Goal: Information Seeking & Learning: Check status

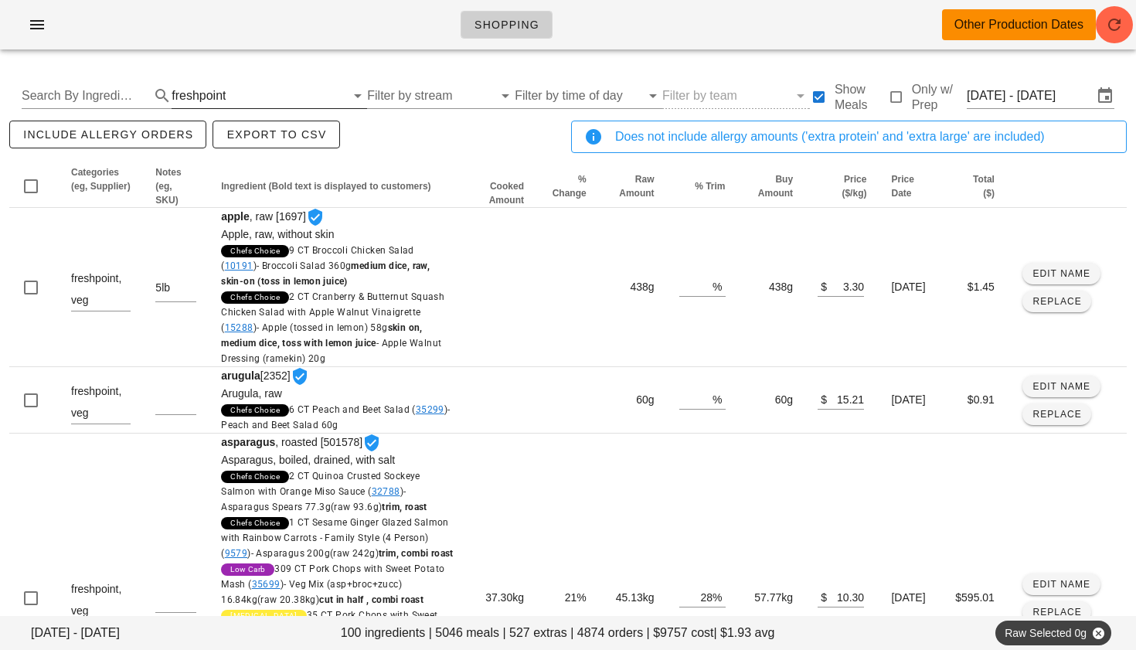
click at [217, 100] on div "freshpoint" at bounding box center [198, 96] width 54 height 14
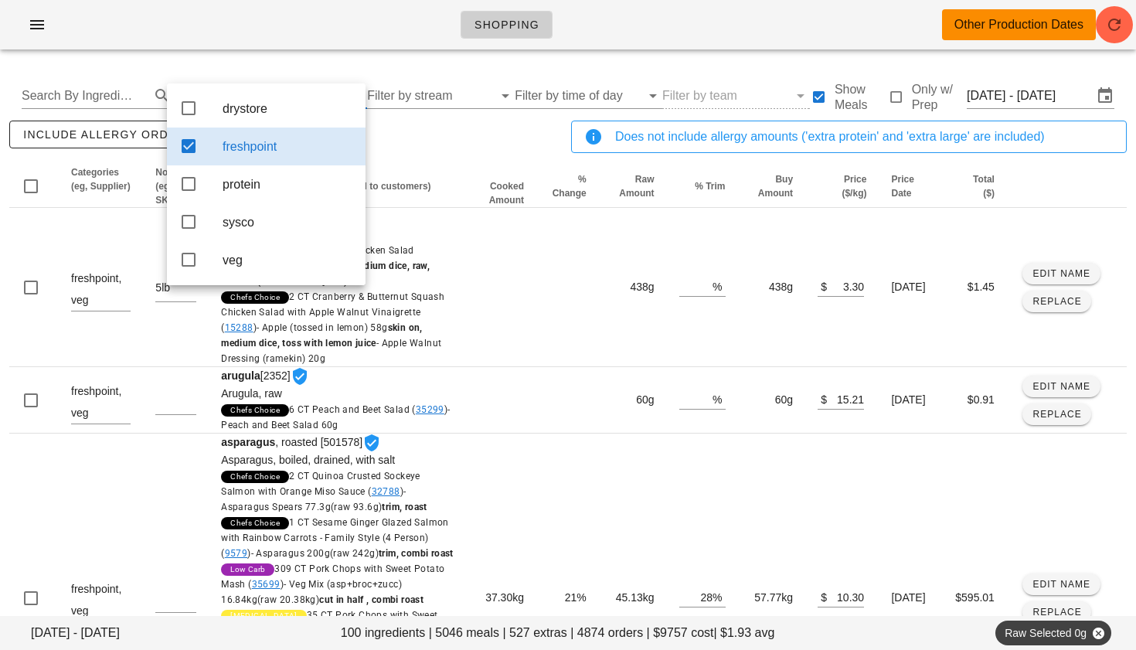
click at [186, 144] on icon at bounding box center [188, 146] width 19 height 19
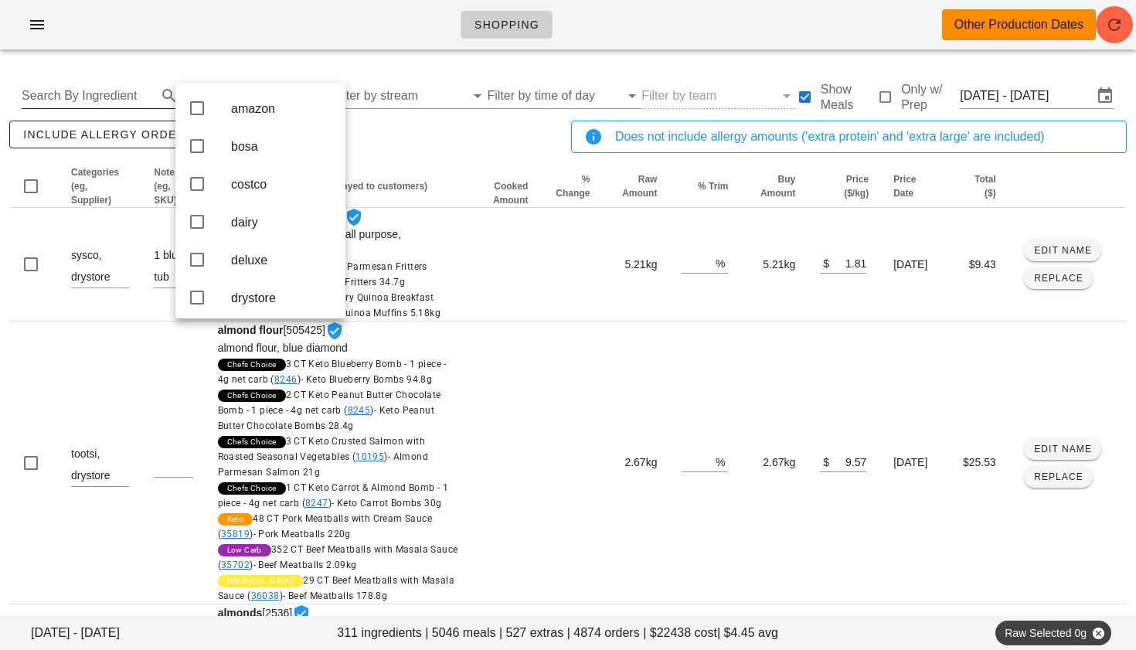
click at [113, 91] on input "Search By Ingredient" at bounding box center [88, 95] width 132 height 25
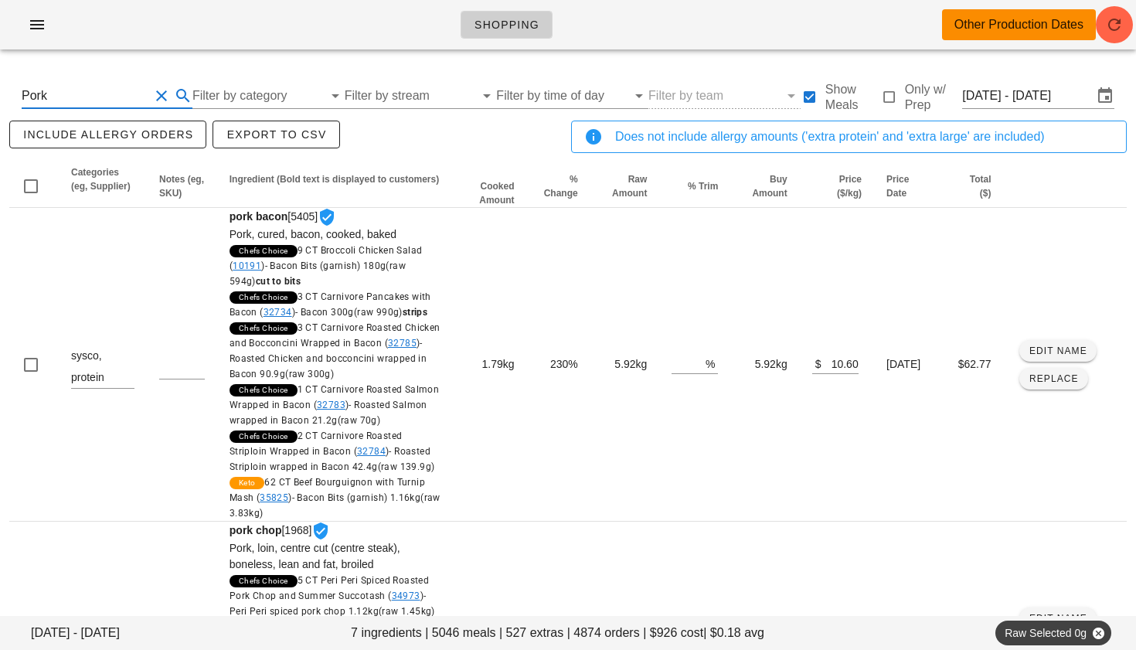
type input "Pork"
click at [181, 94] on icon at bounding box center [183, 96] width 19 height 19
click at [157, 99] on button "Clear Search By Ingredient" at bounding box center [161, 96] width 19 height 19
type input "turkey"
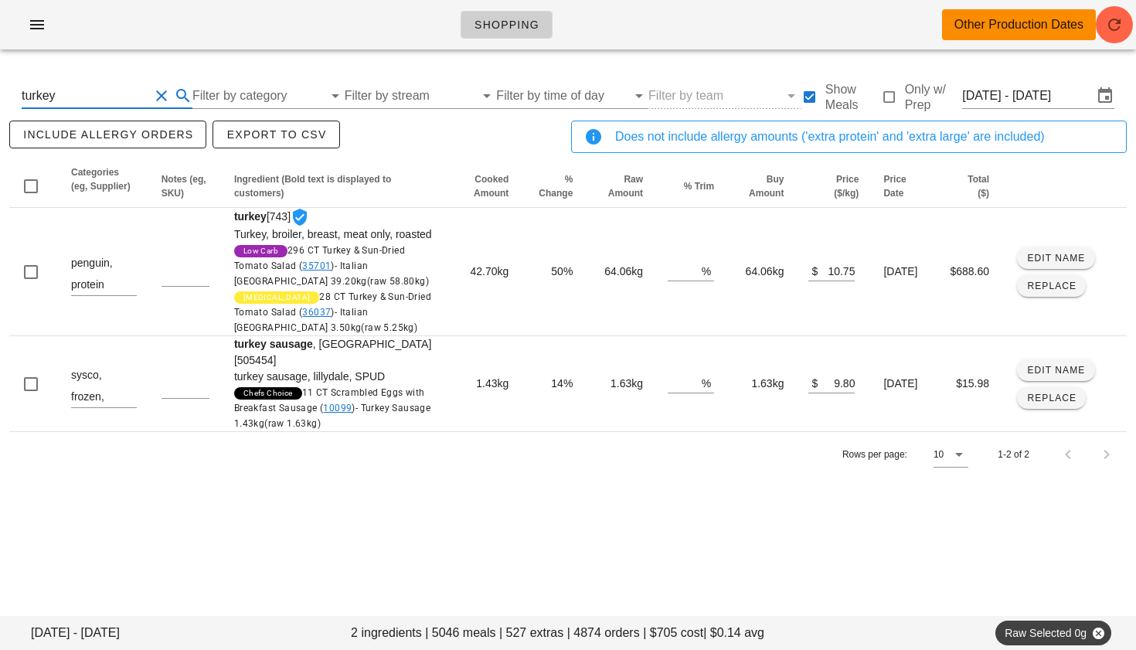
click at [158, 97] on button "Clear Search By Ingredient" at bounding box center [161, 96] width 19 height 19
click at [103, 101] on input "text" at bounding box center [88, 95] width 132 height 25
type input "chicken"
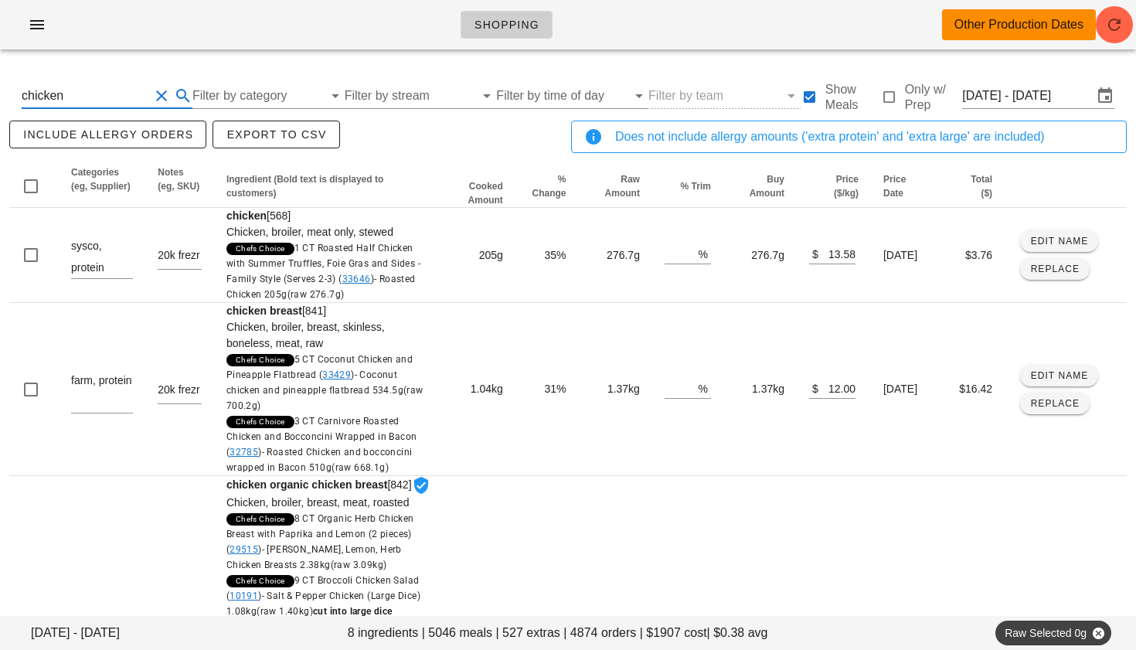
click at [156, 97] on button "Clear Search By Ingredient" at bounding box center [161, 96] width 19 height 19
click at [110, 101] on input "text" at bounding box center [88, 95] width 132 height 25
type input "pork"
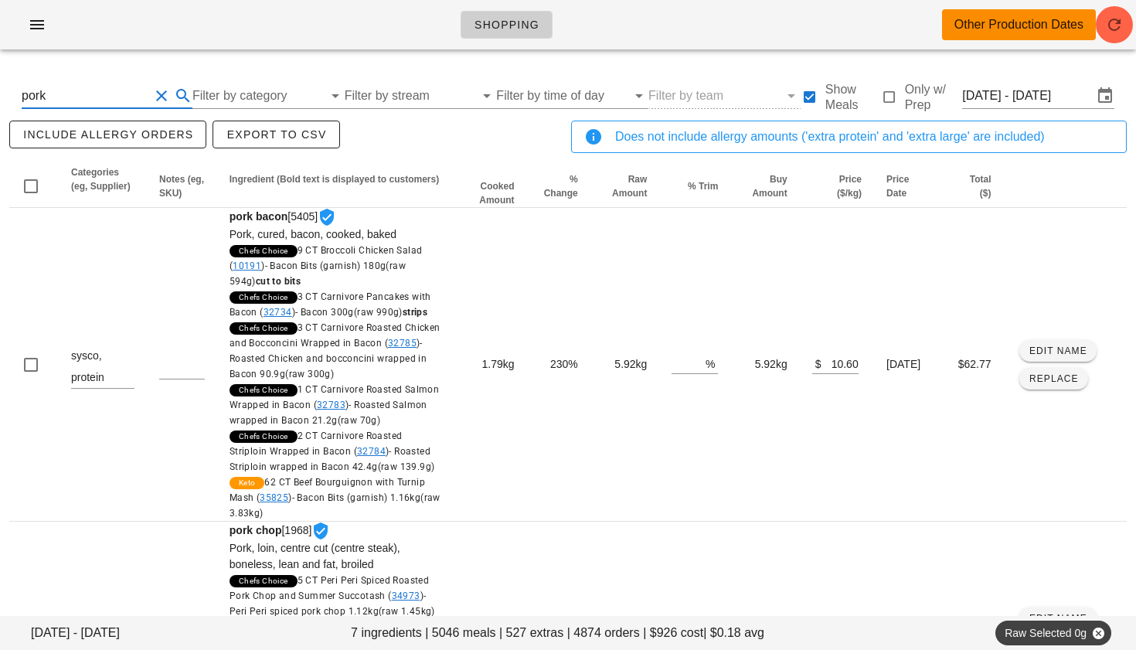
click at [165, 97] on button "Clear Search By Ingredient" at bounding box center [161, 96] width 19 height 19
click at [117, 85] on input "text" at bounding box center [88, 95] width 132 height 25
click at [115, 97] on input "text" at bounding box center [88, 95] width 132 height 25
click at [201, 89] on input "Filter by category" at bounding box center [244, 95] width 133 height 25
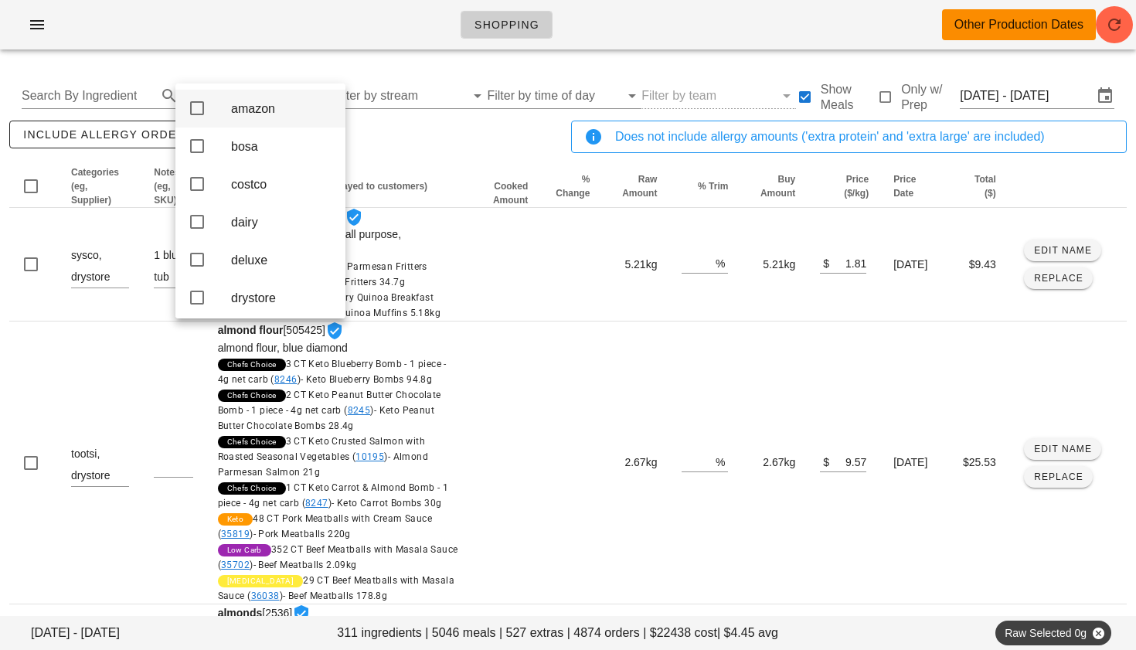
click at [199, 99] on icon at bounding box center [197, 108] width 19 height 19
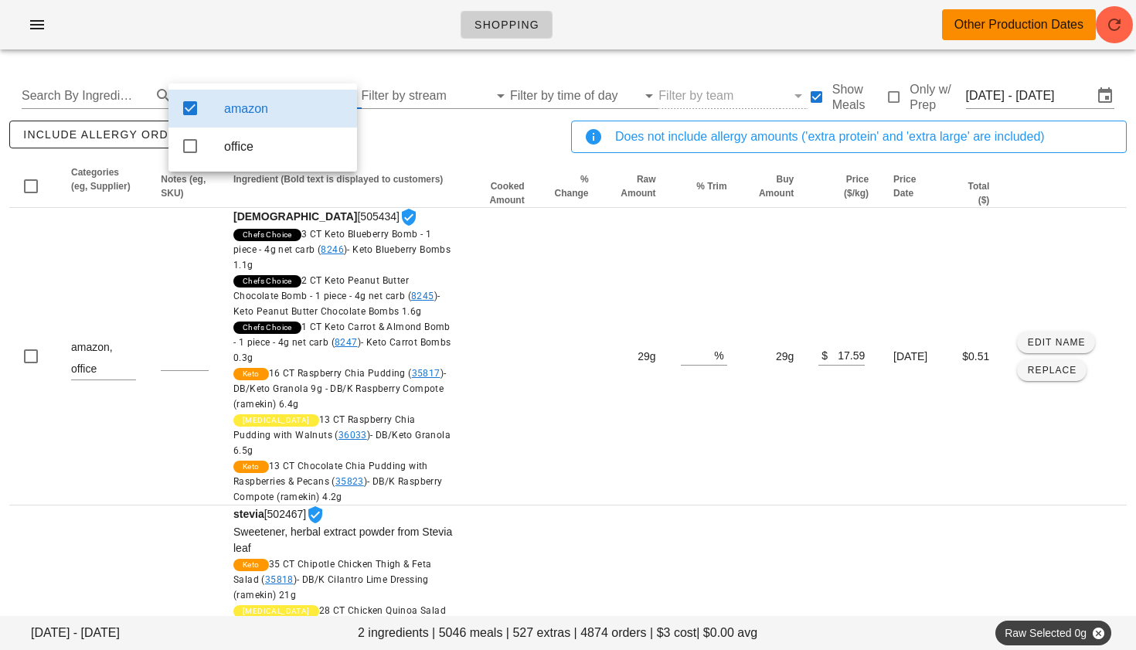
click at [199, 99] on icon at bounding box center [190, 108] width 19 height 19
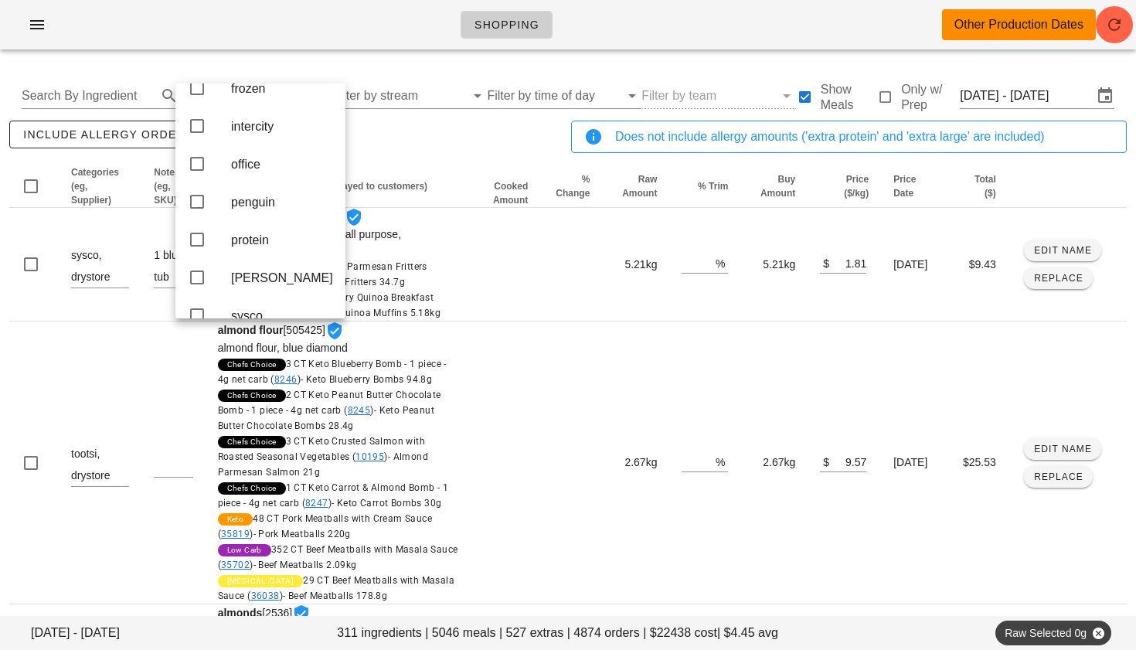
scroll to position [326, 0]
click at [196, 208] on icon at bounding box center [197, 198] width 19 height 19
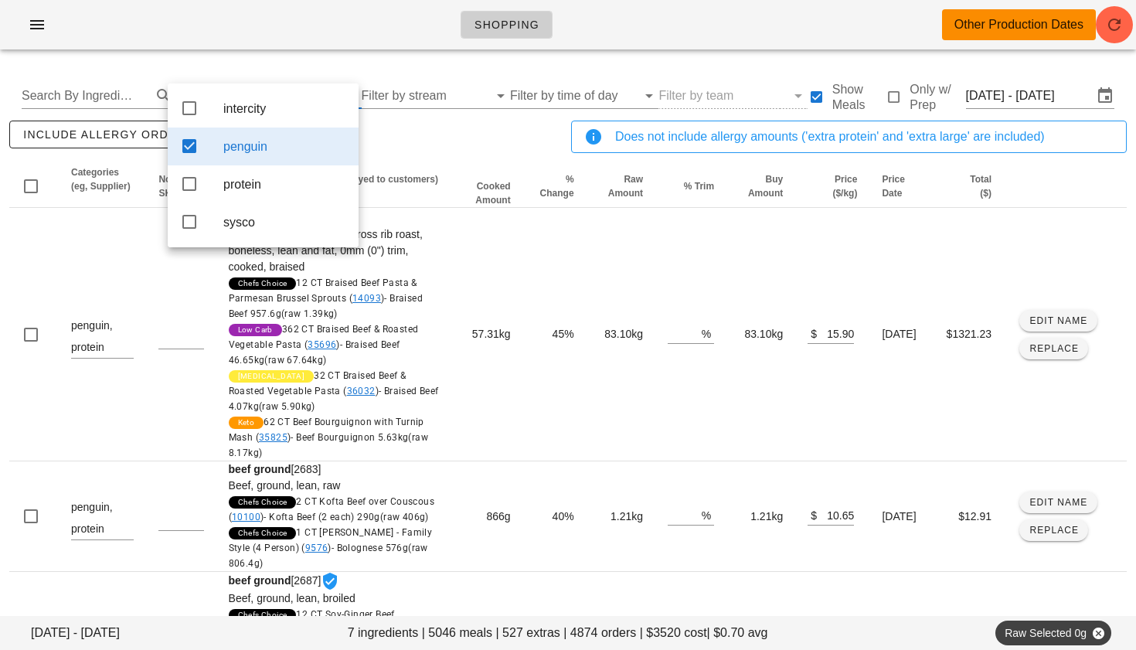
scroll to position [0, 0]
click at [188, 105] on icon at bounding box center [189, 108] width 19 height 19
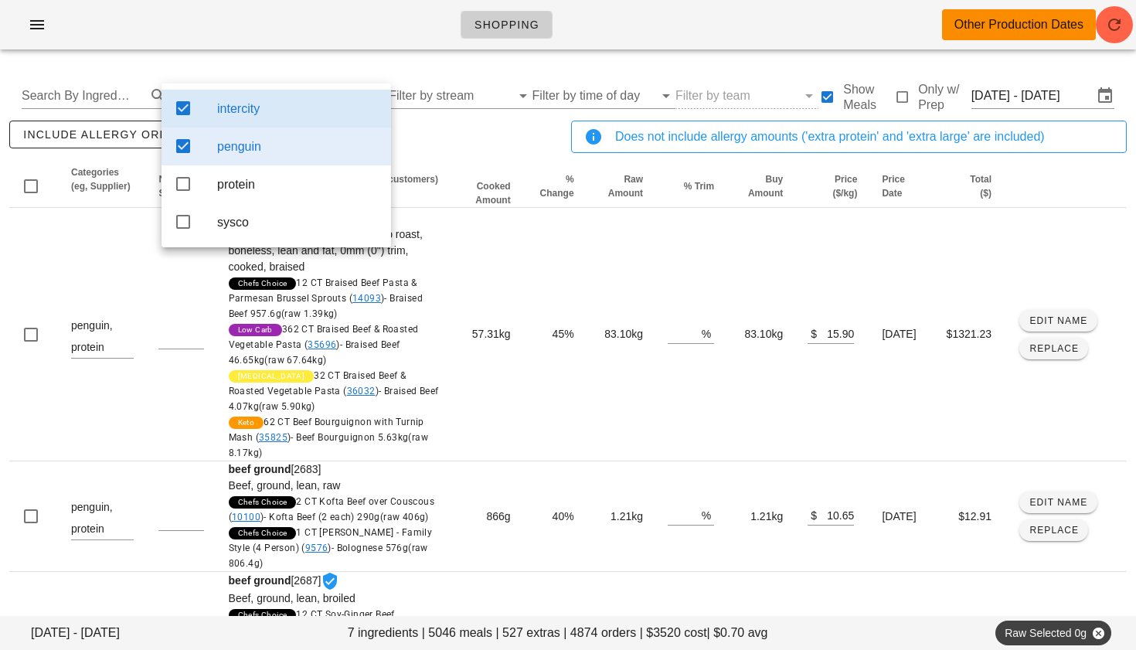
click at [419, 162] on div "include allergy orders Export to CSV" at bounding box center [287, 142] width 562 height 51
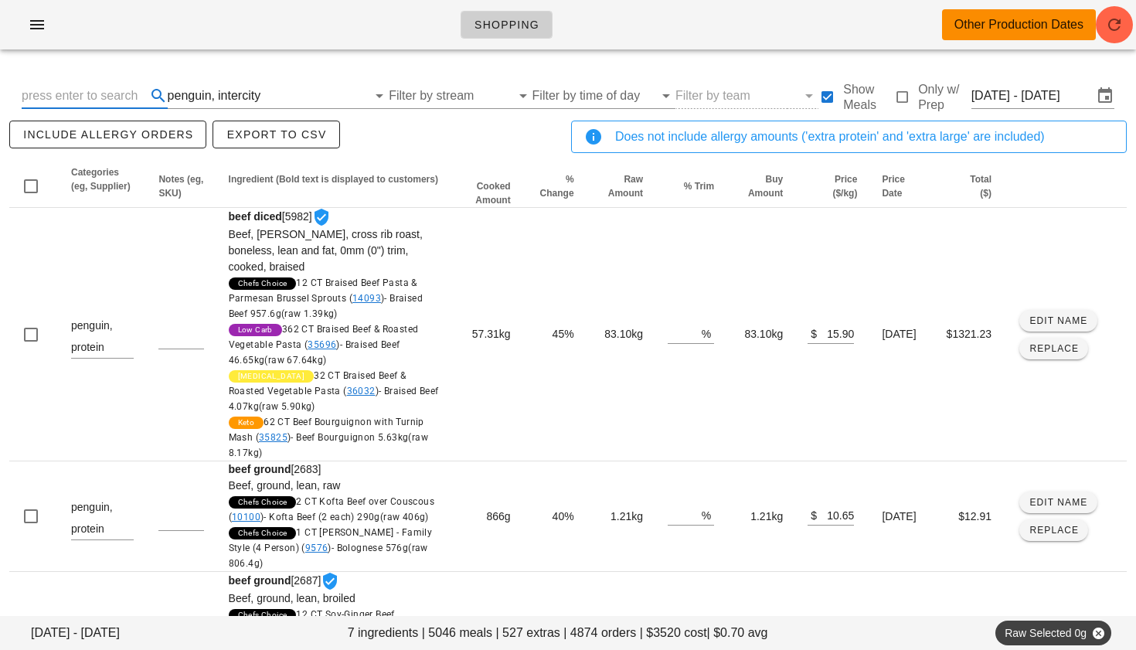
click at [117, 98] on input "text" at bounding box center [82, 95] width 121 height 25
click at [218, 93] on div "intercity" at bounding box center [239, 96] width 42 height 14
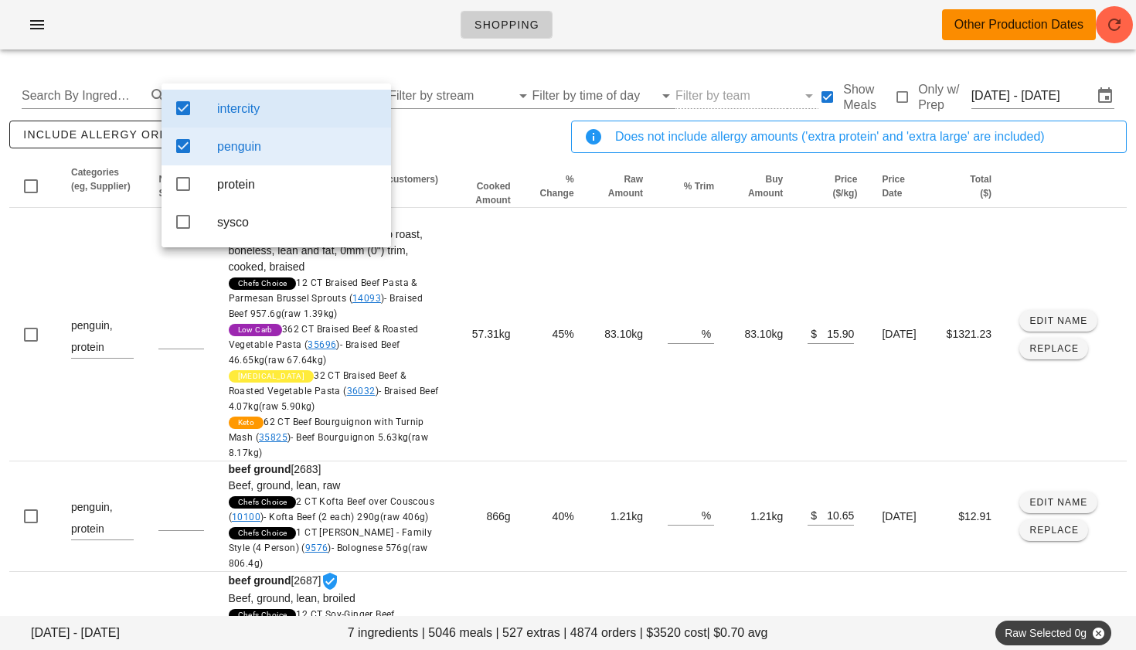
click at [186, 113] on icon at bounding box center [183, 108] width 19 height 19
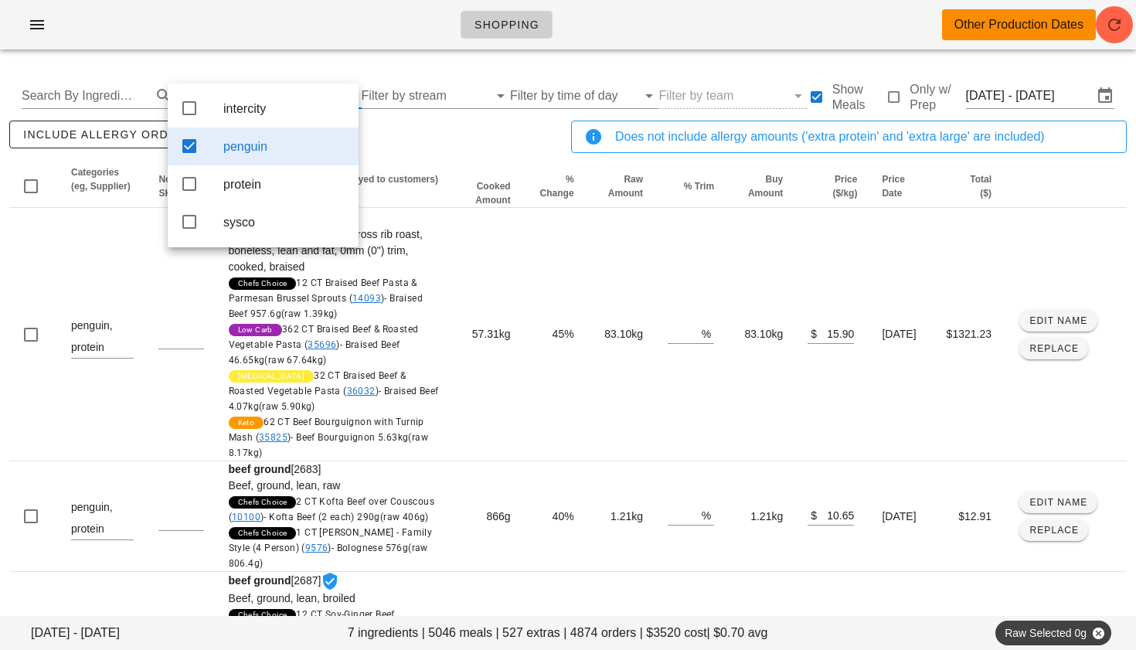
click at [185, 151] on icon at bounding box center [189, 146] width 19 height 19
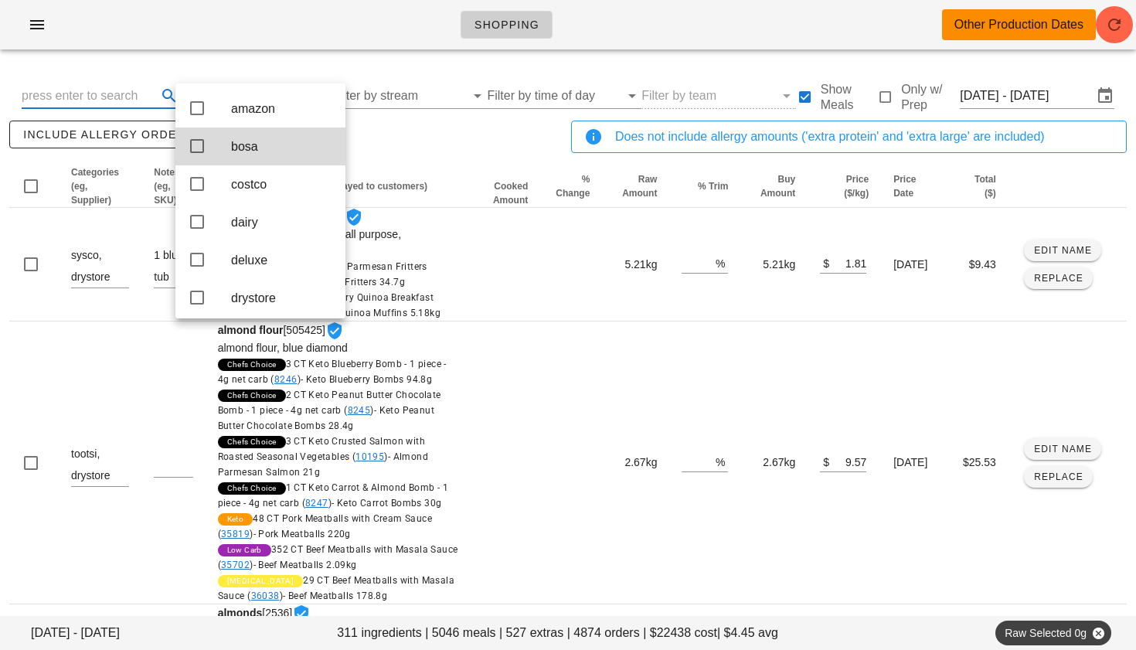
click at [64, 99] on input "text" at bounding box center [88, 95] width 132 height 25
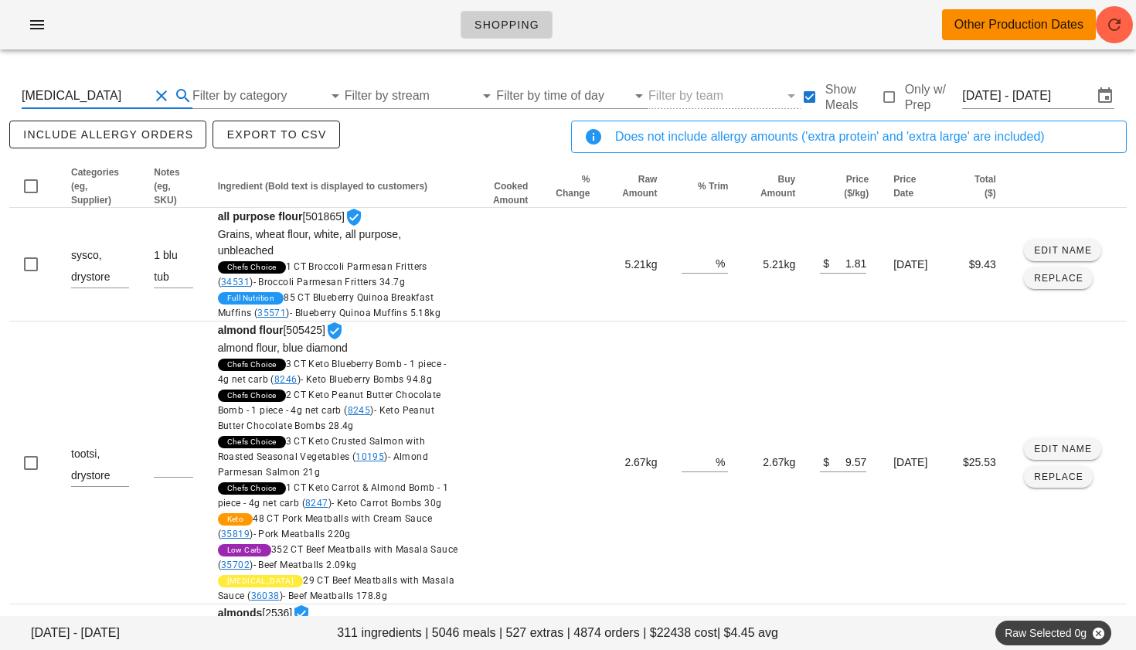
type input "flank"
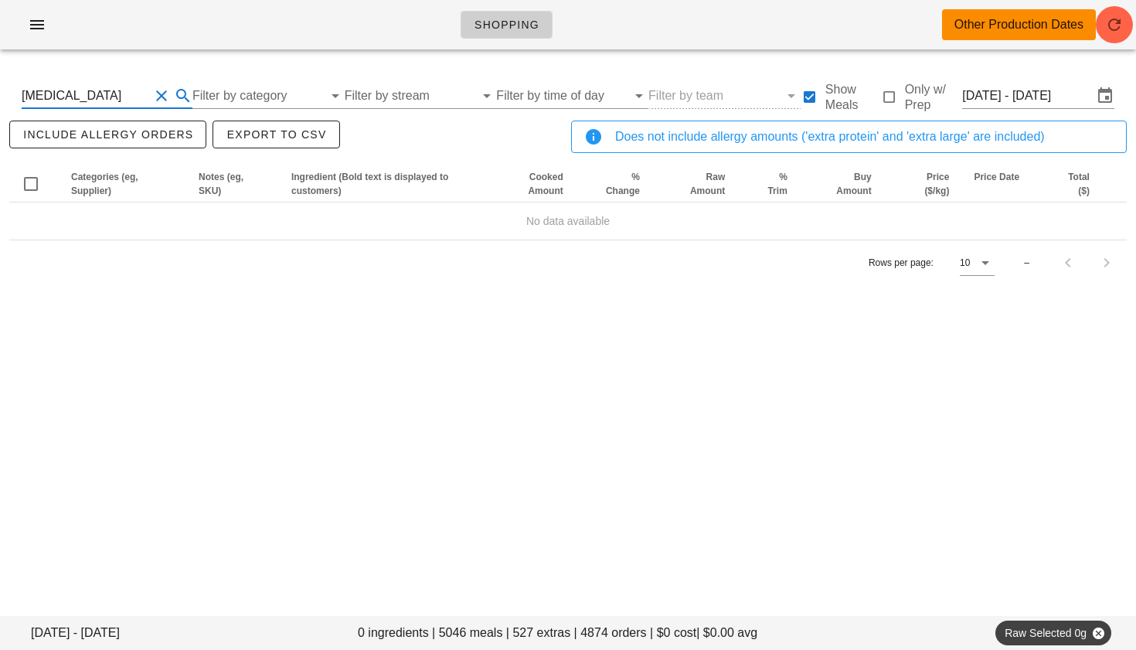
click at [153, 96] on button "Clear Search By Ingredient" at bounding box center [161, 96] width 19 height 19
click at [212, 90] on input "Filter by category" at bounding box center [244, 95] width 133 height 25
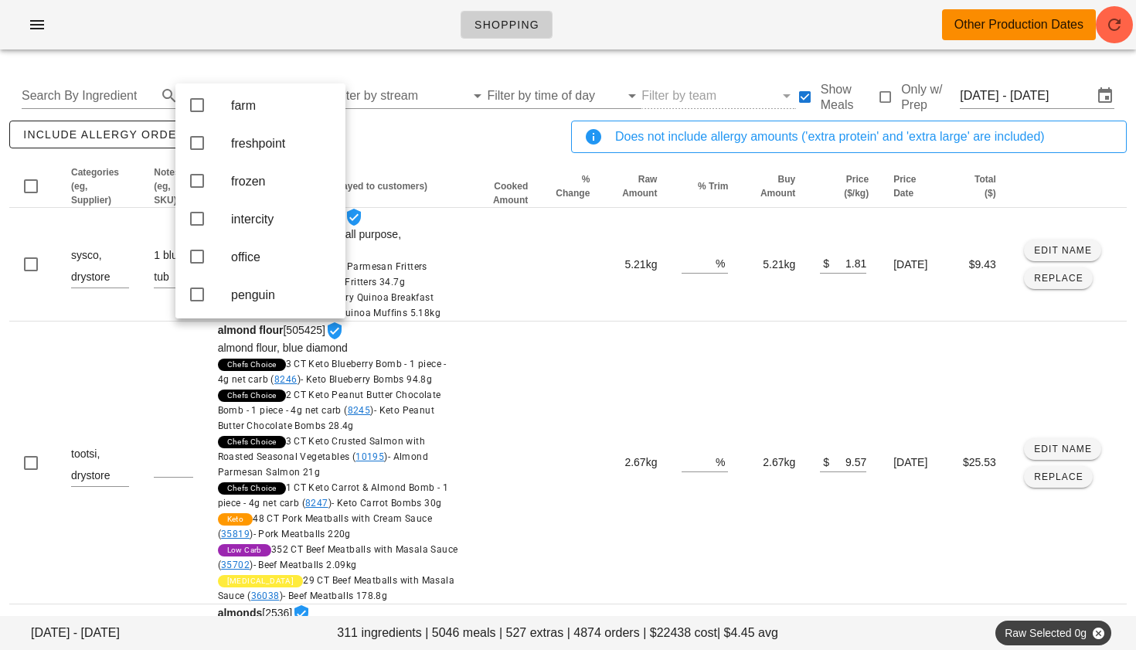
scroll to position [229, 0]
click at [198, 225] on icon at bounding box center [197, 219] width 19 height 19
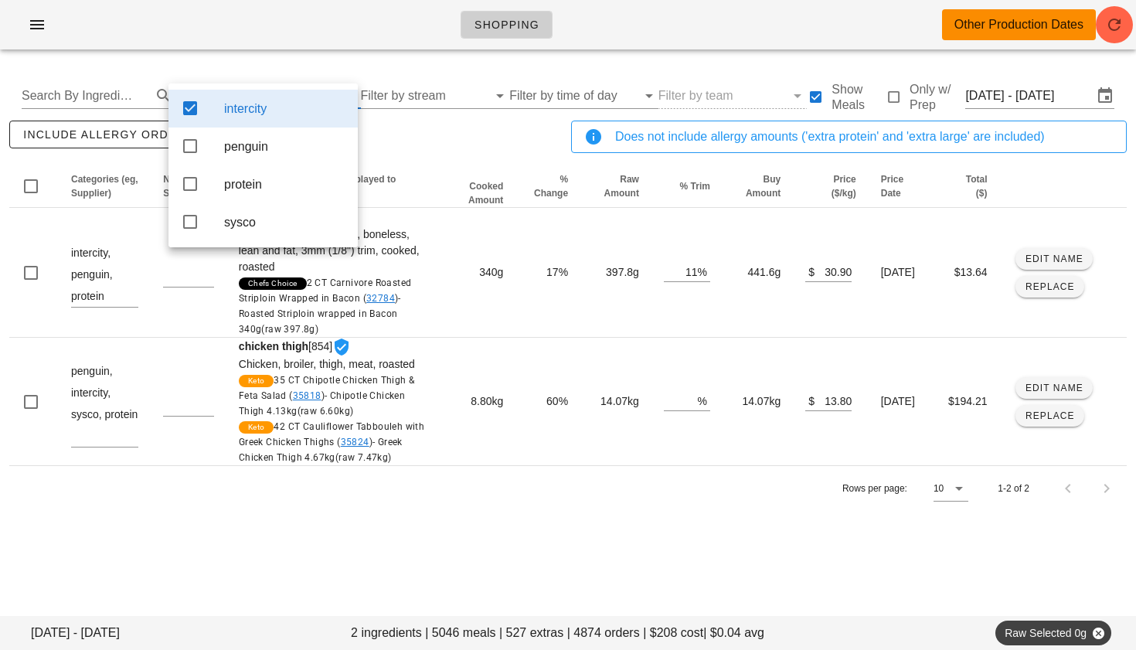
scroll to position [0, 0]
click at [188, 148] on icon at bounding box center [190, 146] width 19 height 19
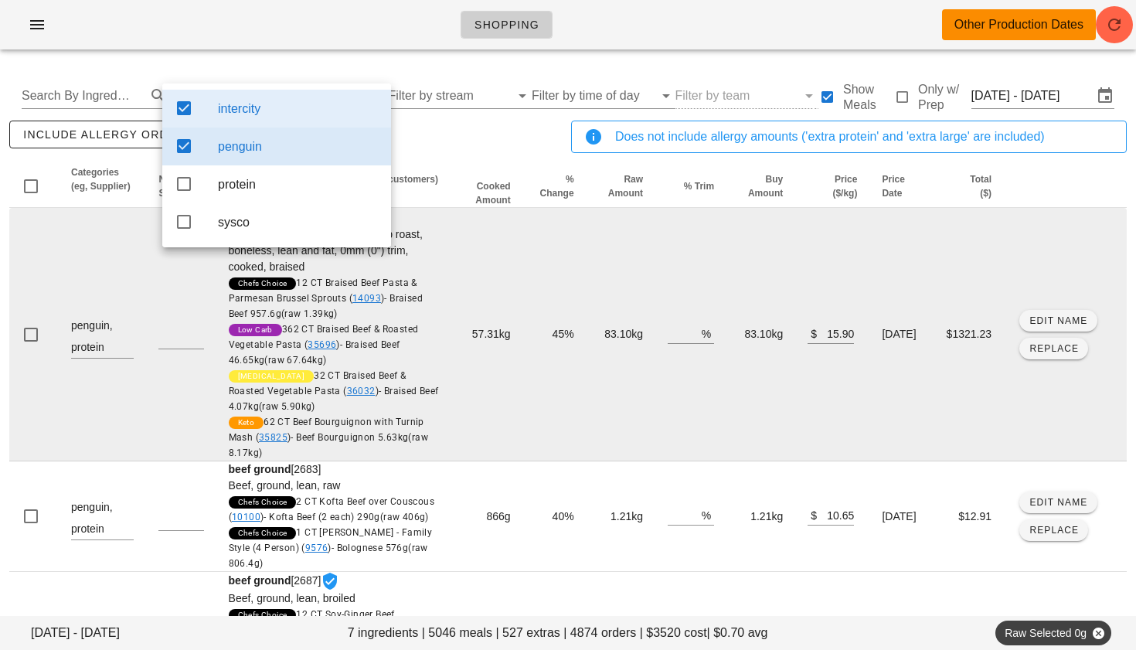
click at [497, 254] on td "57.31kg" at bounding box center [487, 334] width 72 height 253
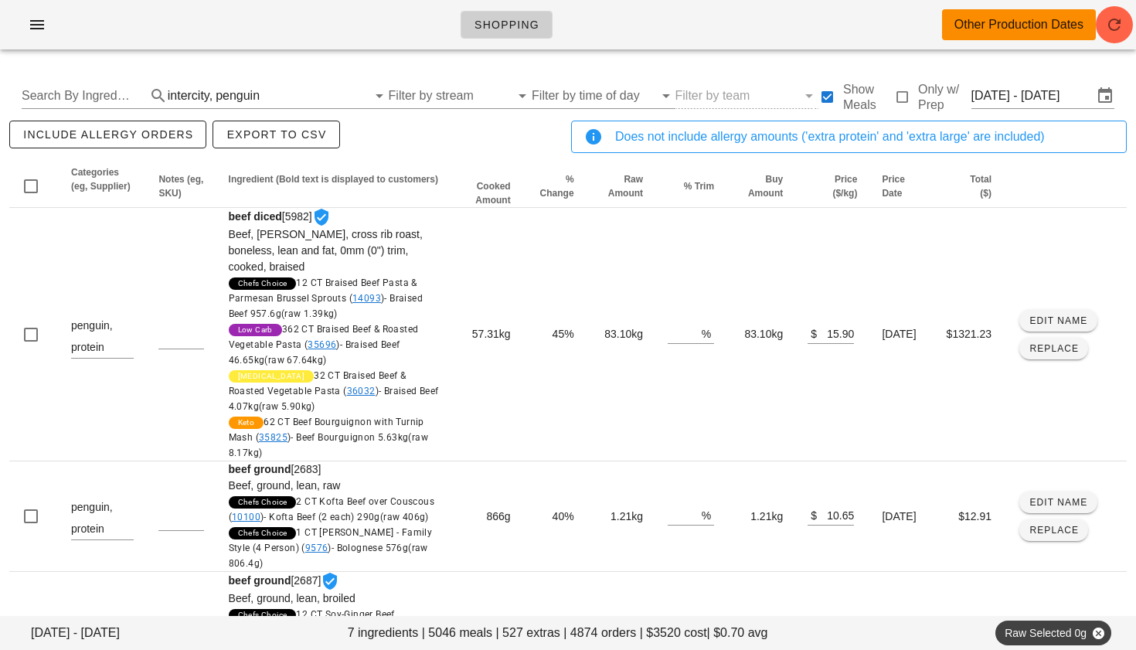
click at [222, 109] on div "Search By Ingredient intercity, penguin Filter by stream Filter by time of day …" at bounding box center [567, 95] width 1117 height 49
click at [225, 89] on div "penguin" at bounding box center [238, 96] width 44 height 14
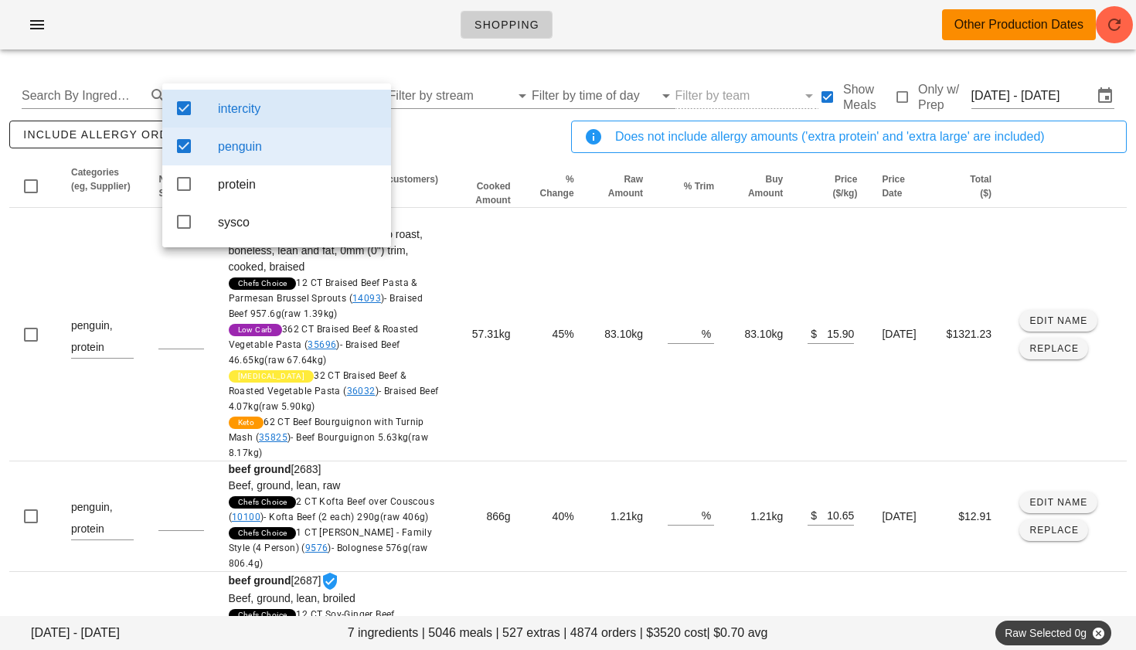
click at [456, 134] on div "include allergy orders Export to CSV" at bounding box center [287, 142] width 562 height 51
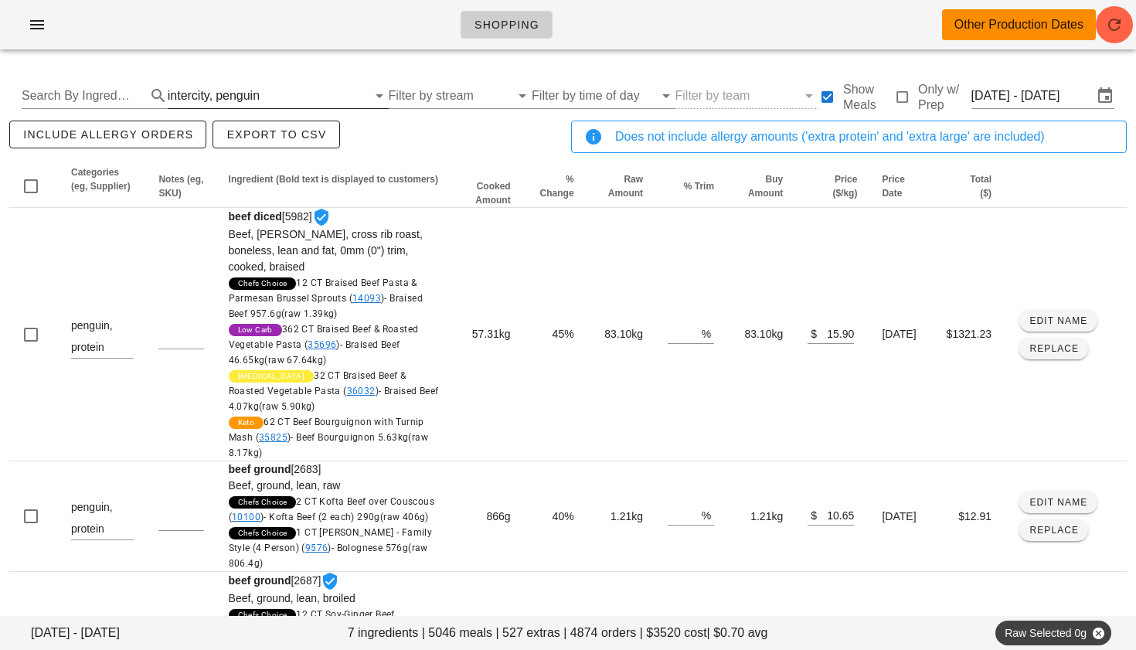
click at [277, 104] on input "text" at bounding box center [315, 95] width 104 height 25
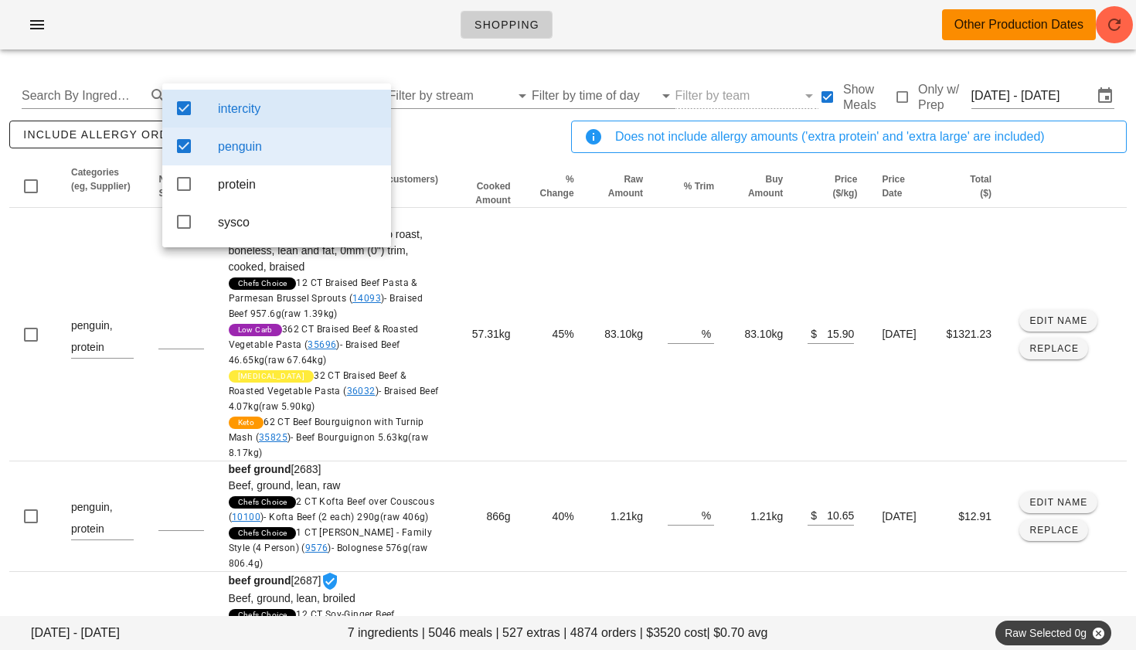
click at [189, 107] on icon at bounding box center [184, 108] width 19 height 19
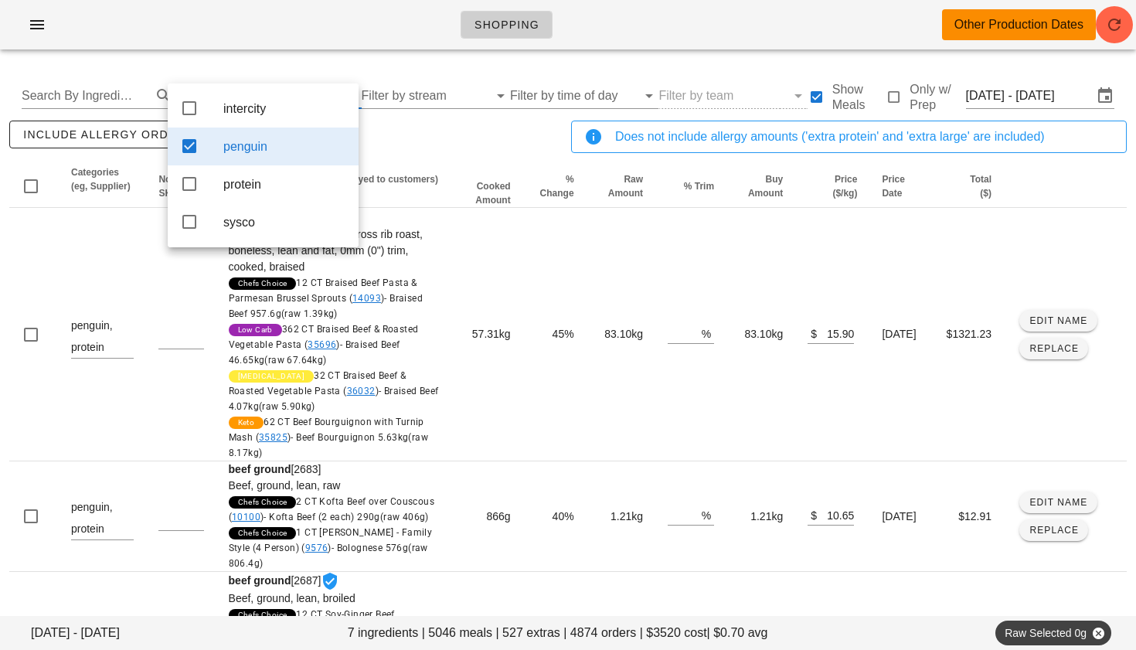
click at [188, 159] on div "penguin" at bounding box center [263, 146] width 191 height 38
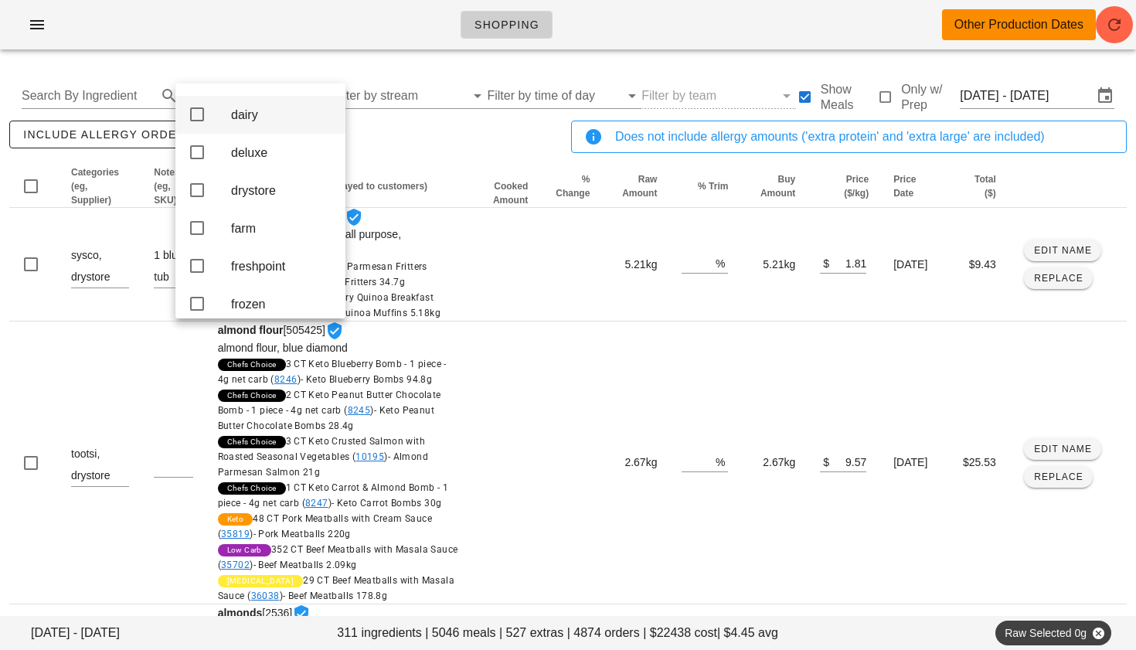
scroll to position [102, 0]
click at [195, 158] on icon at bounding box center [197, 157] width 19 height 19
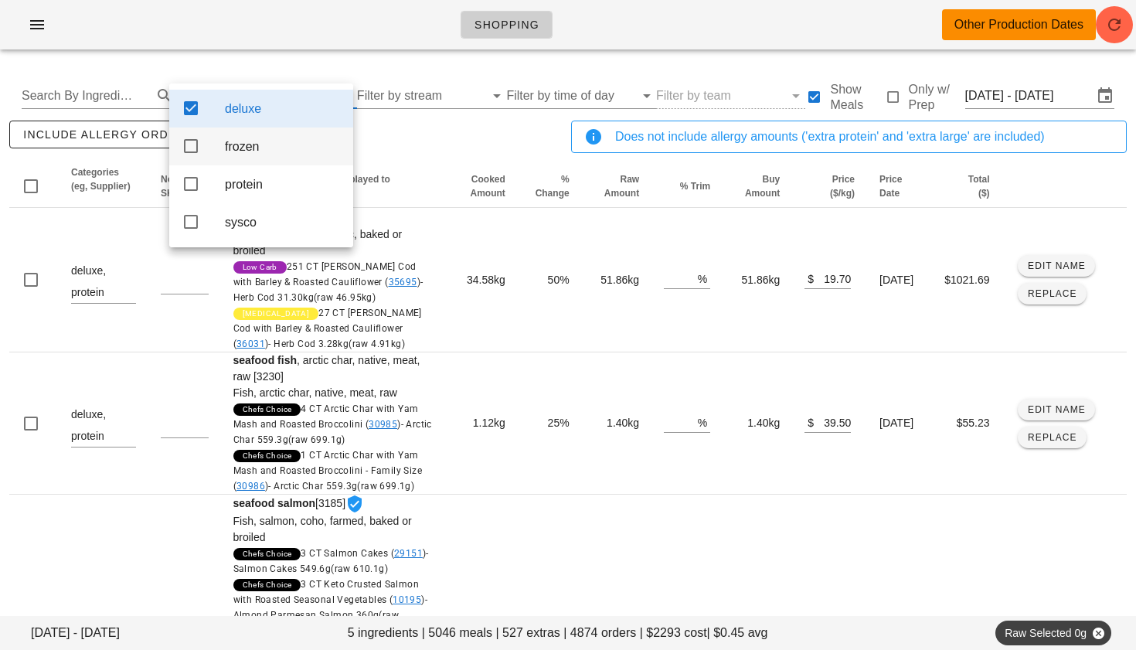
scroll to position [0, 0]
click at [408, 144] on div "include allergy orders Export to CSV" at bounding box center [287, 142] width 562 height 51
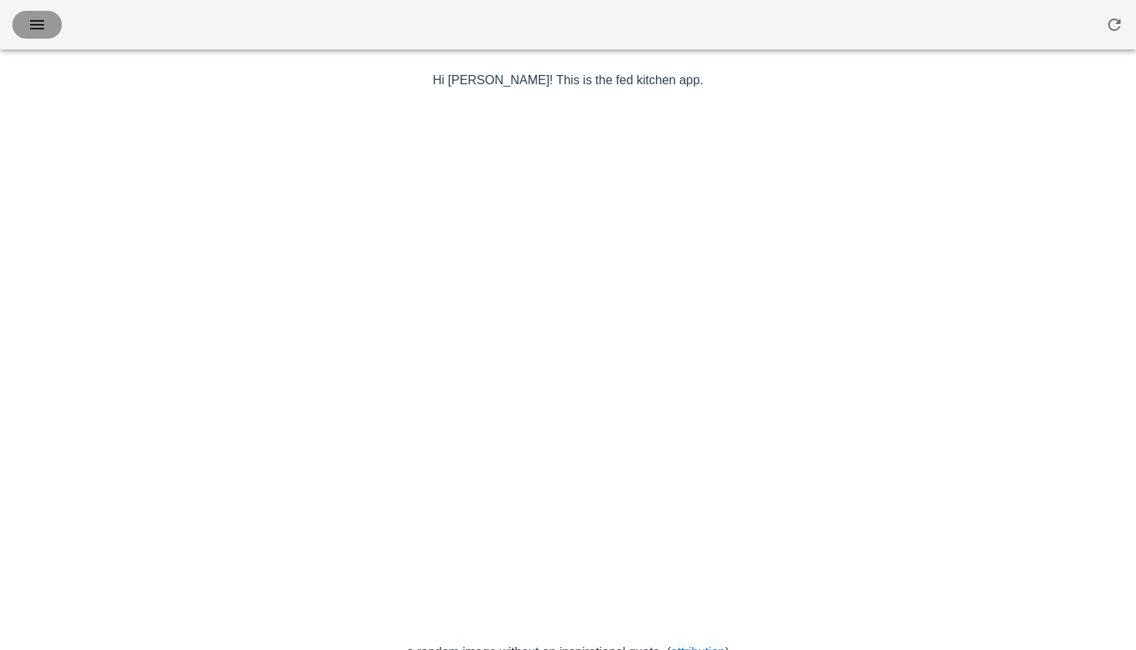
click at [52, 12] on button "button" at bounding box center [36, 25] width 49 height 28
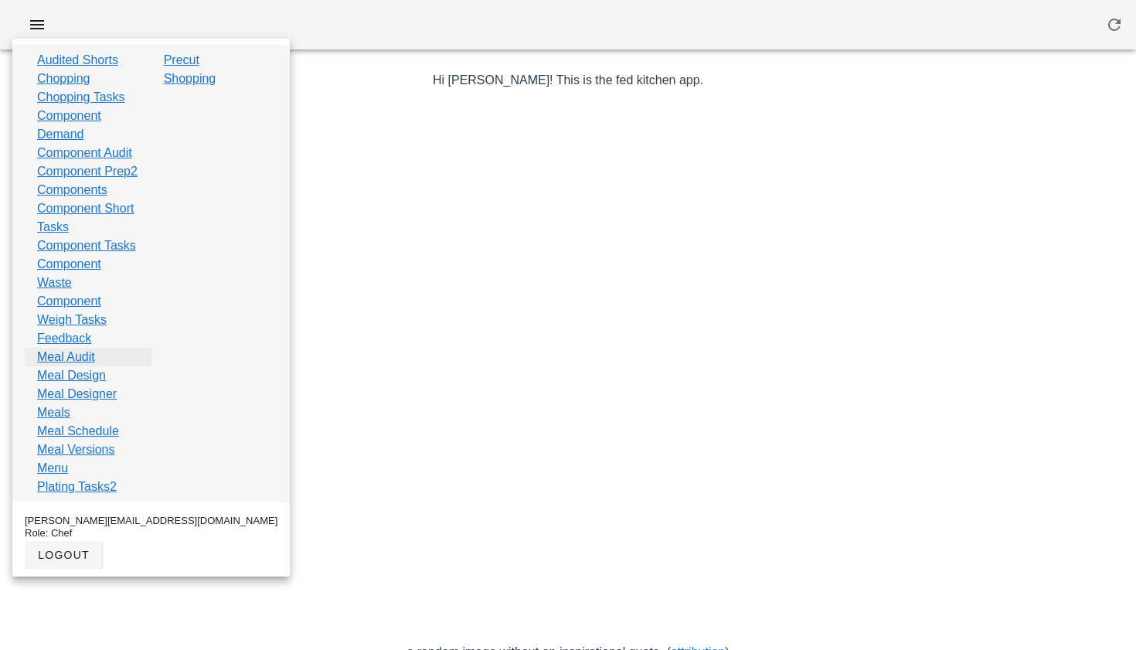
click at [72, 366] on link "Meal Audit" at bounding box center [66, 357] width 58 height 19
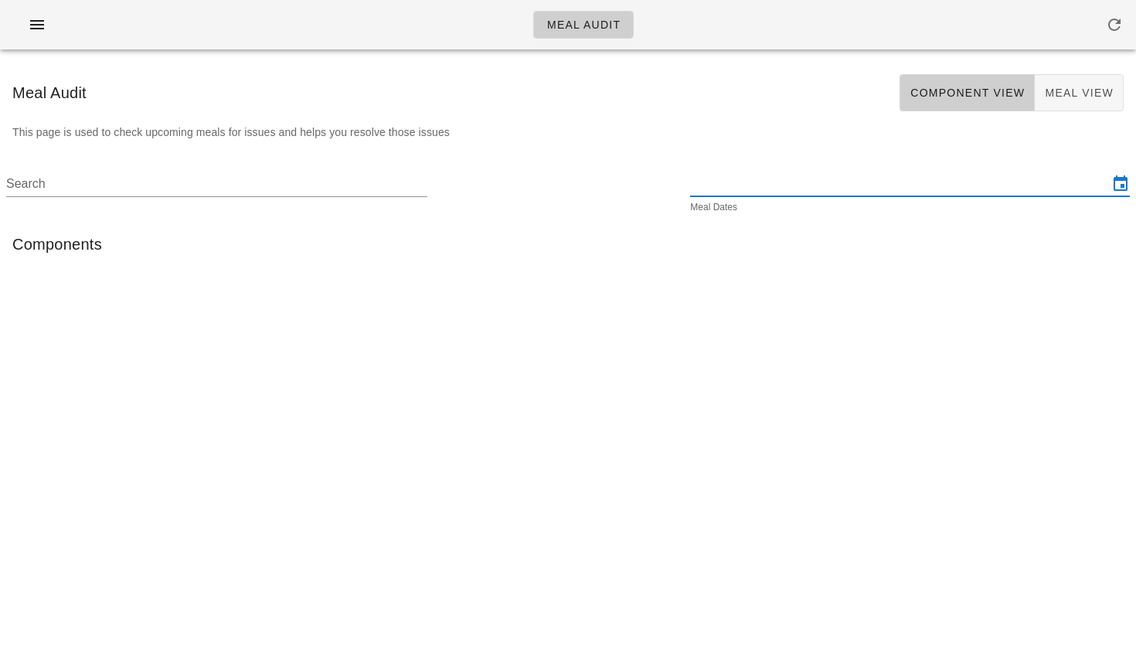
click at [786, 189] on input "text" at bounding box center [899, 183] width 418 height 25
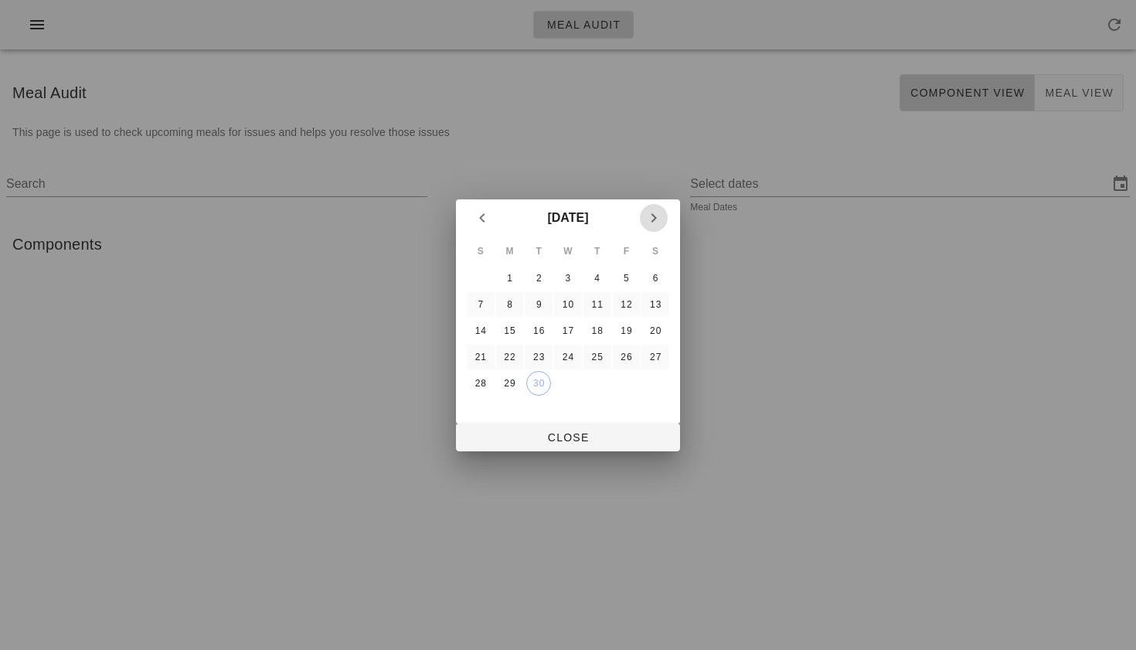
click at [654, 219] on icon "Next month" at bounding box center [653, 218] width 19 height 19
click at [623, 274] on div "3" at bounding box center [625, 278] width 25 height 11
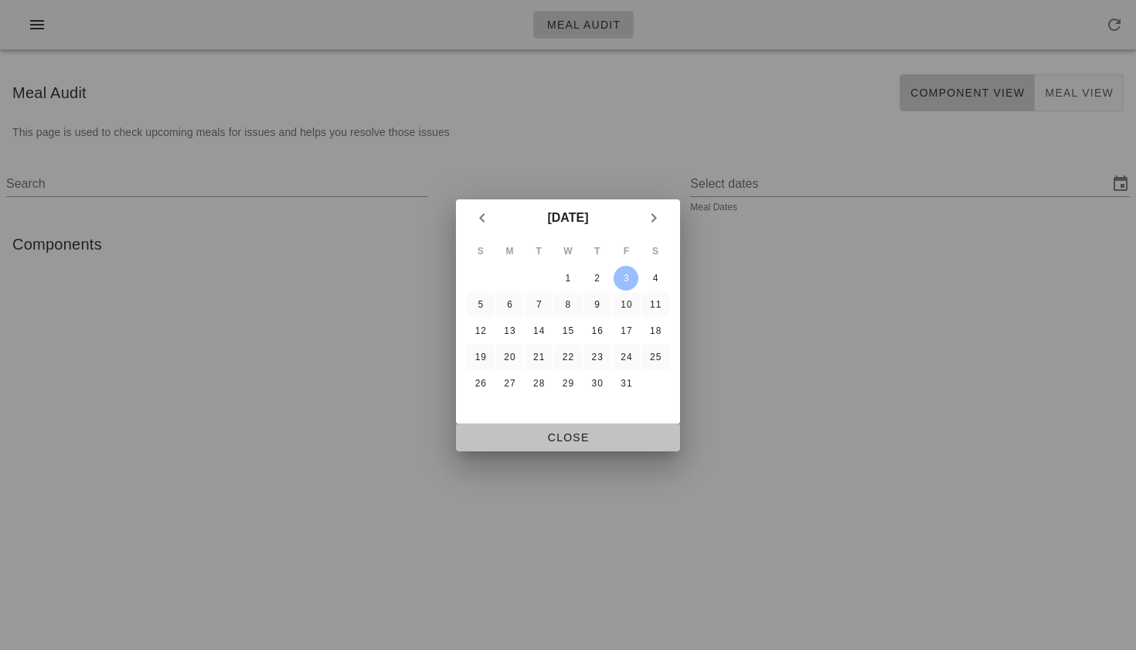
click at [558, 423] on button "Close" at bounding box center [568, 437] width 224 height 28
type input "Thursday October 2 - Saturday October 4"
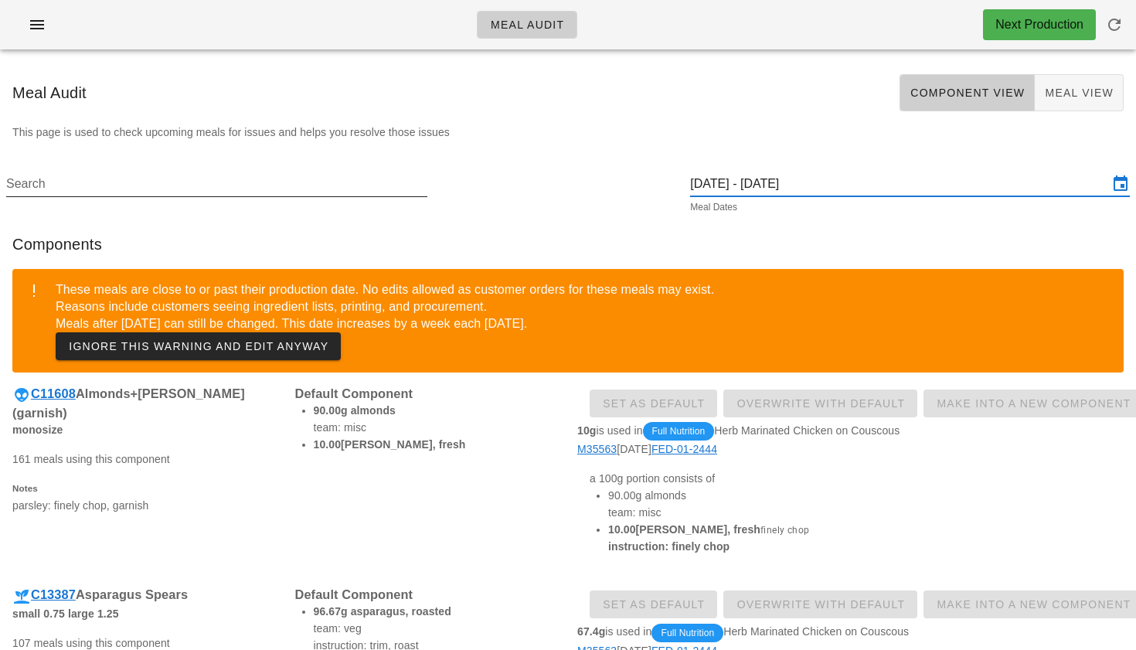
click at [249, 191] on input "Search" at bounding box center [215, 183] width 418 height 25
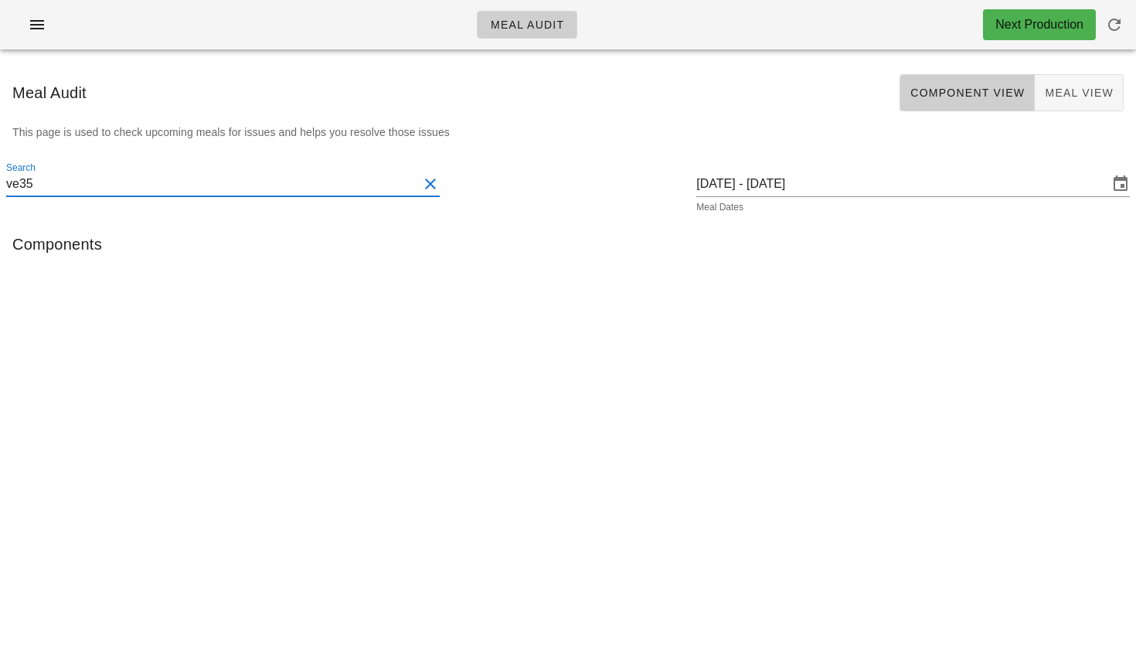
click at [362, 188] on input "ve35" at bounding box center [212, 183] width 412 height 25
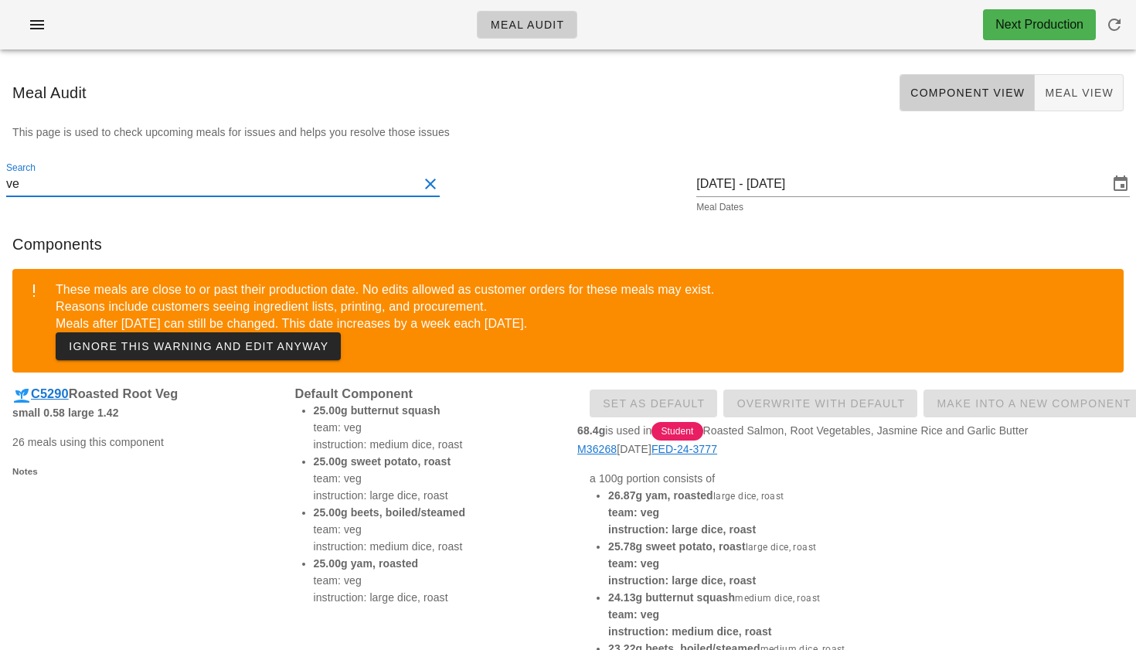
type input "v"
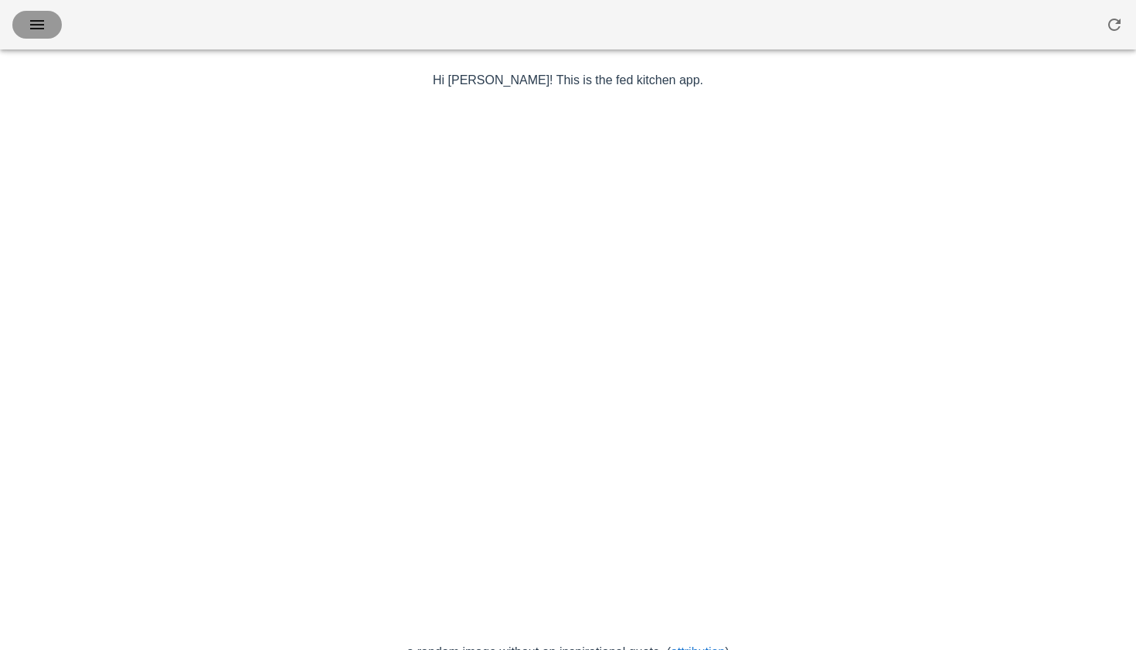
click at [39, 26] on icon "button" at bounding box center [37, 24] width 19 height 19
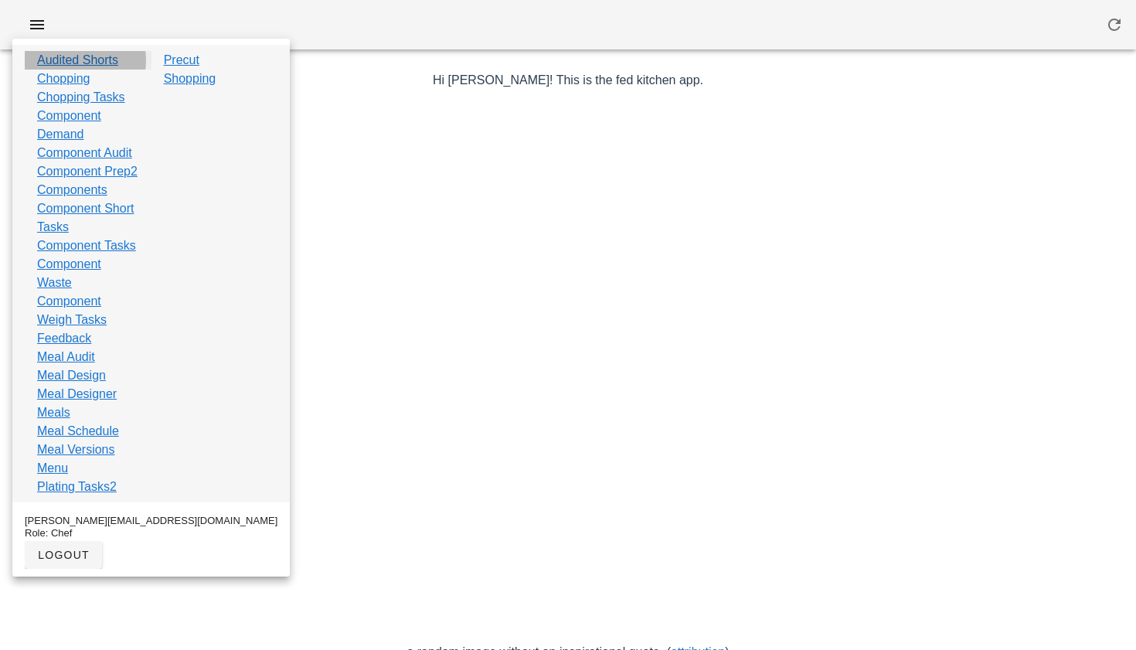
click at [114, 58] on link "Audited Shorts" at bounding box center [77, 60] width 81 height 19
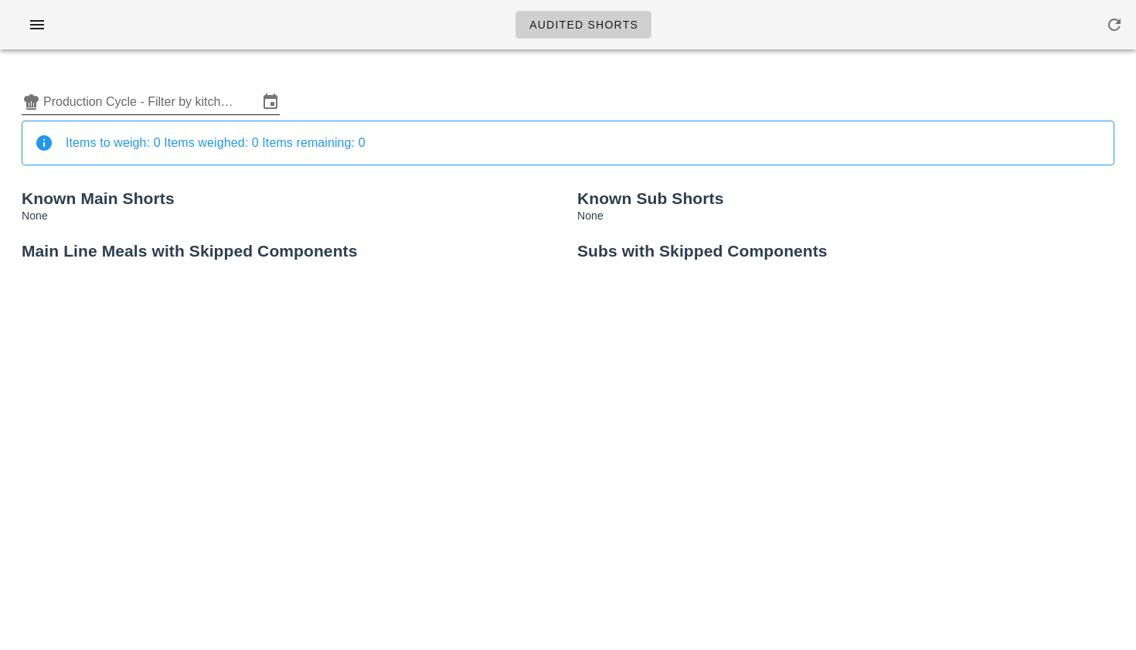
click at [189, 107] on input "Production Cycle - Filter by kitchen production schedules" at bounding box center [150, 102] width 215 height 25
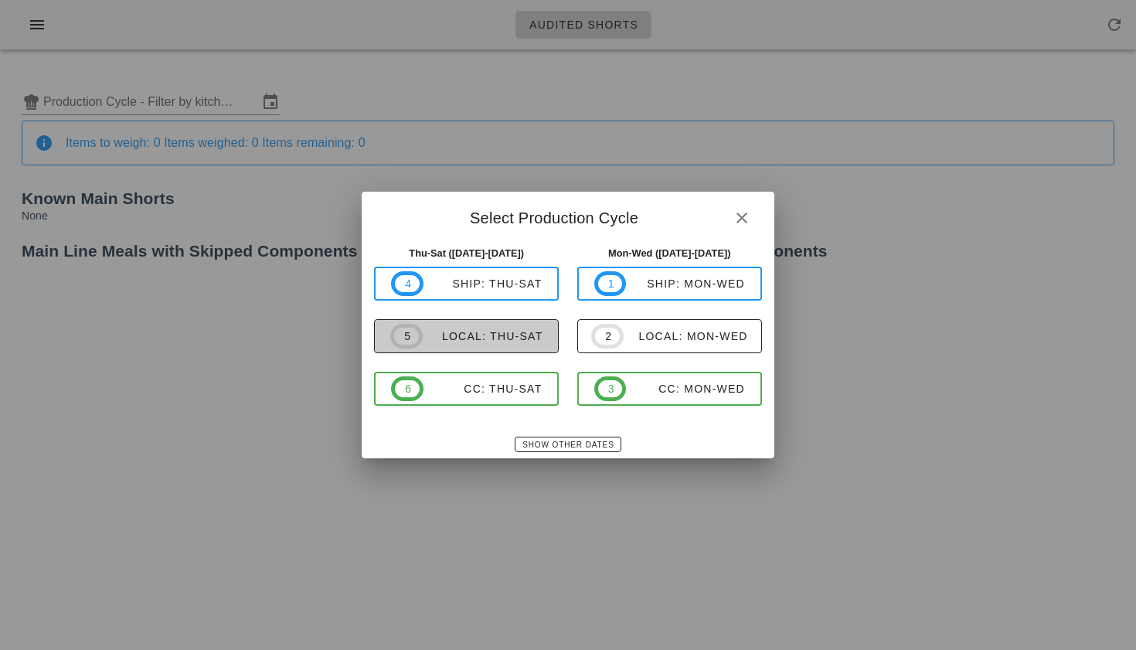
click at [484, 332] on div "local: Thu-Sat" at bounding box center [483, 336] width 121 height 12
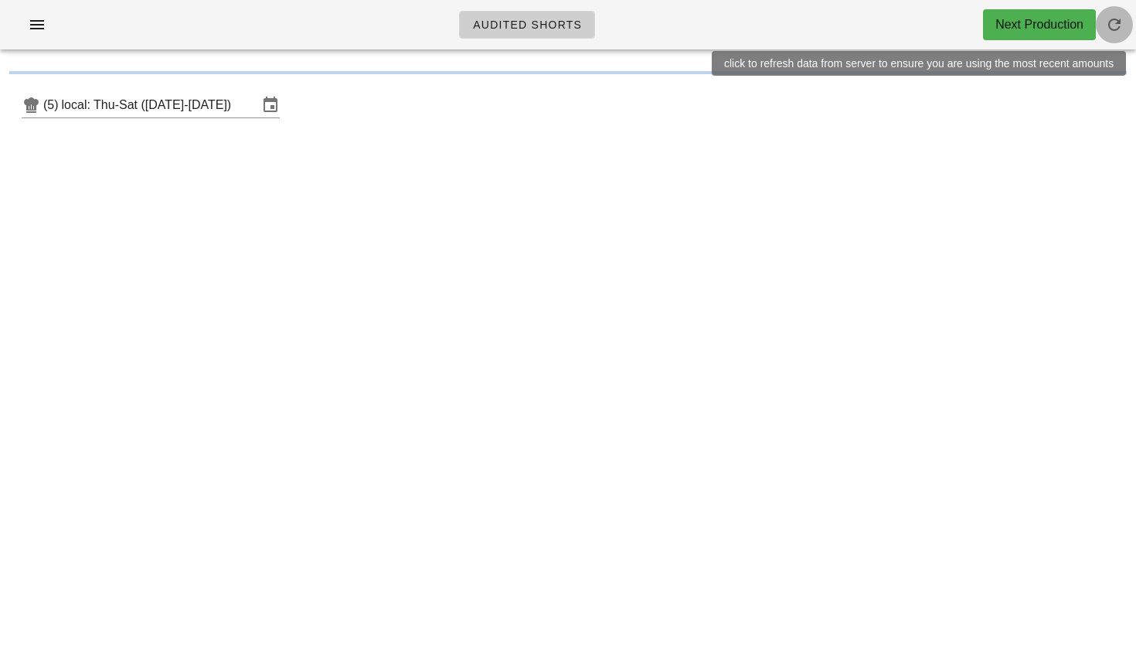
click at [1115, 21] on icon "button" at bounding box center [1114, 24] width 19 height 19
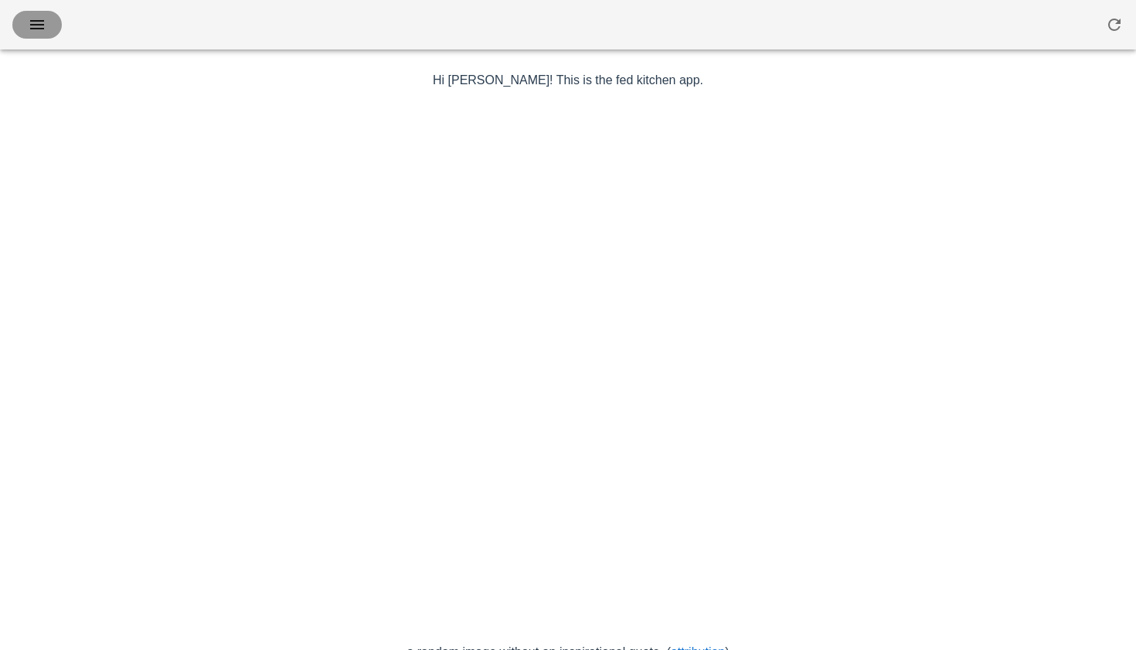
click at [42, 15] on icon "button" at bounding box center [37, 24] width 19 height 19
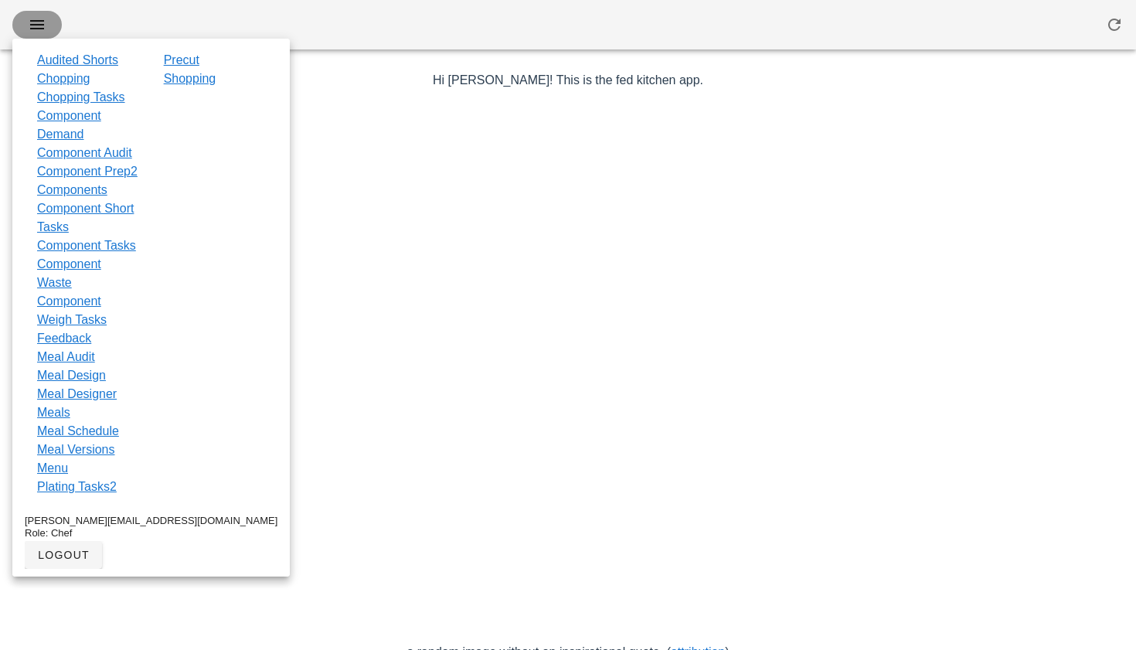
click at [42, 15] on icon "button" at bounding box center [37, 24] width 19 height 19
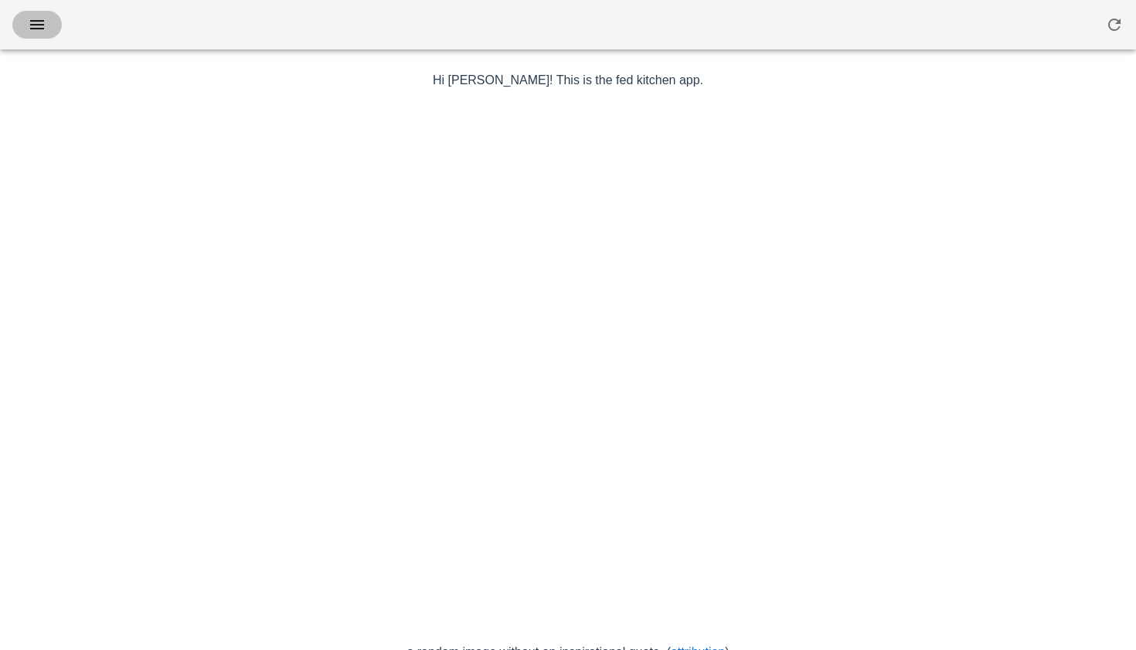
click at [42, 15] on icon "button" at bounding box center [37, 24] width 19 height 19
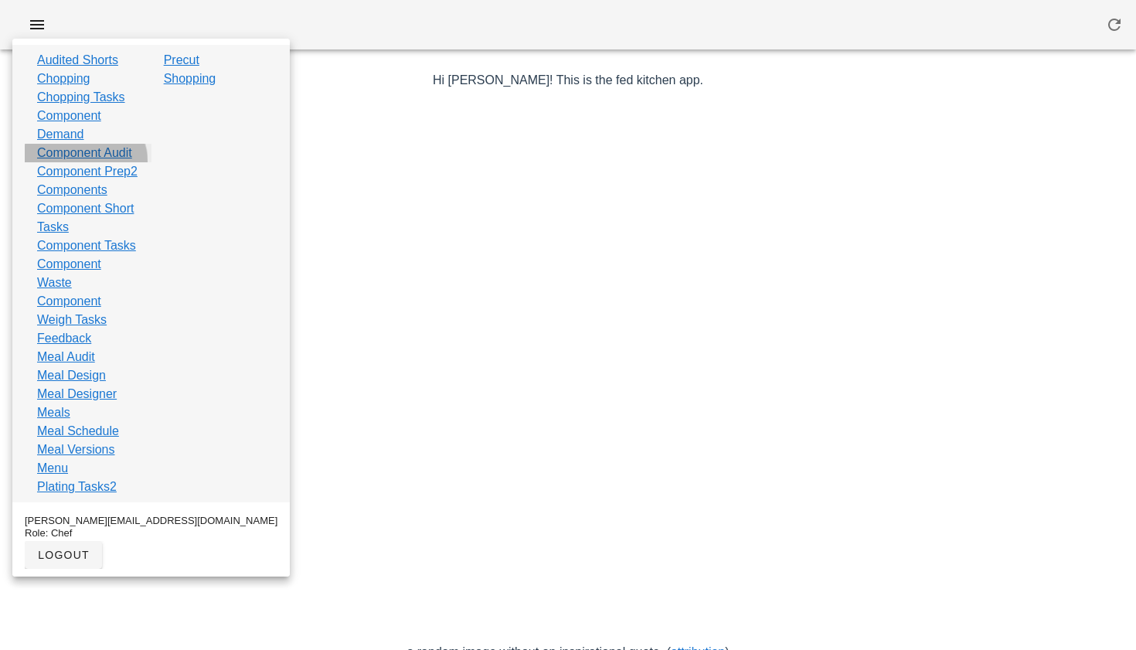
click at [71, 162] on link "Component Audit" at bounding box center [84, 153] width 95 height 19
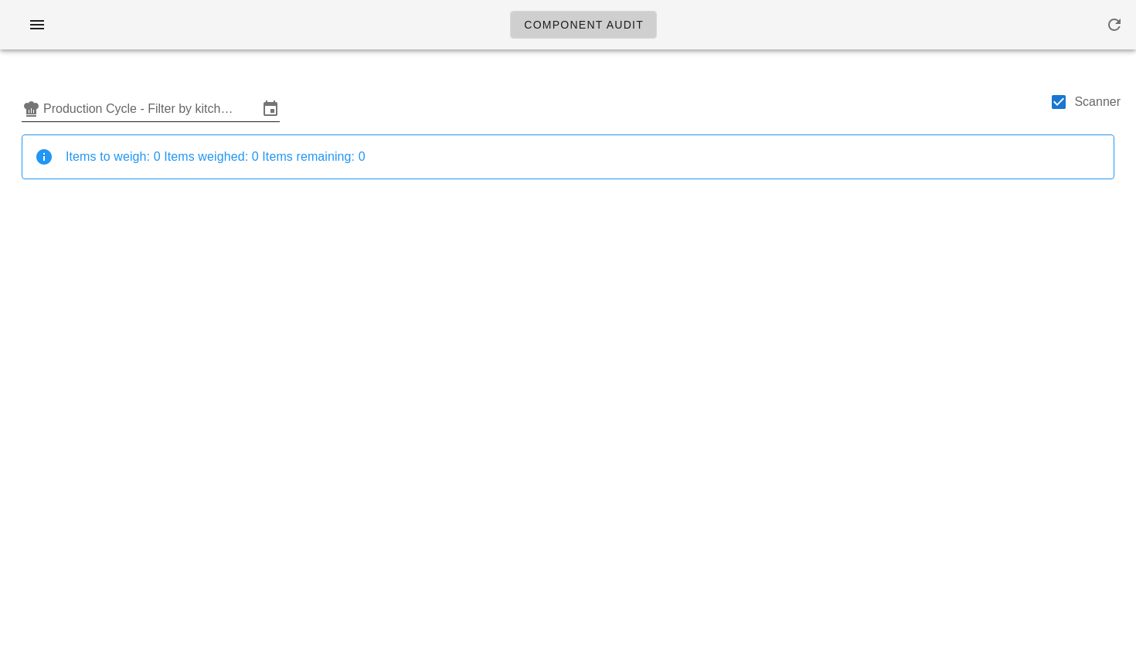
click at [189, 121] on div "Production Cycle - Filter by kitchen production schedules" at bounding box center [151, 109] width 258 height 25
click at [191, 110] on input "text" at bounding box center [150, 109] width 215 height 25
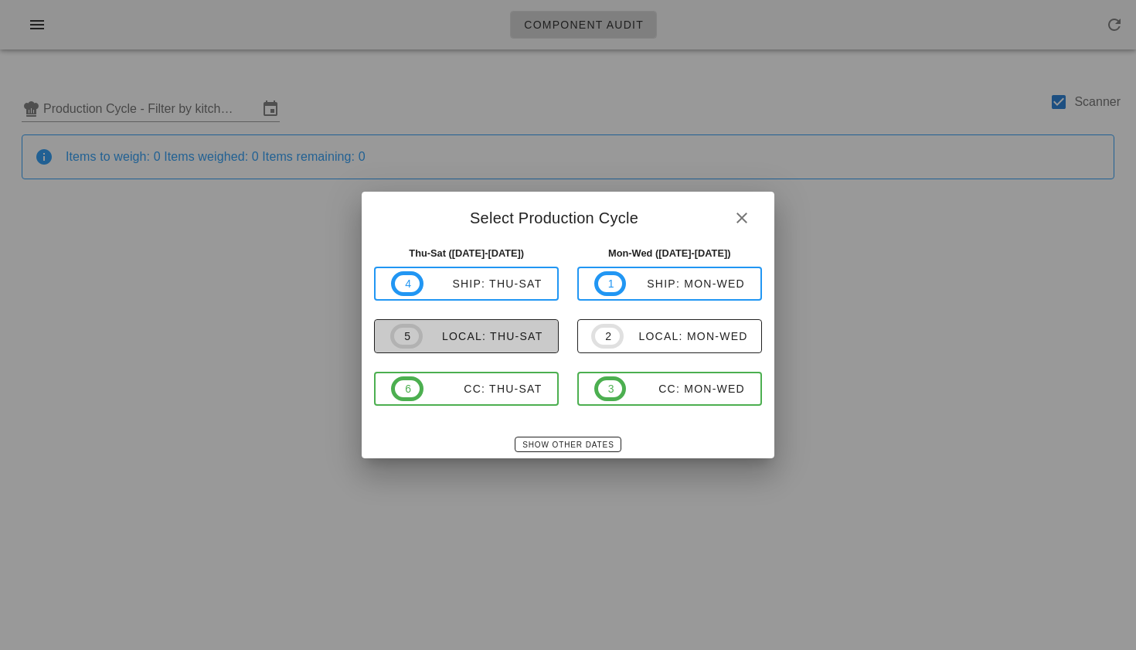
click at [474, 325] on span "5 local: Thu-Sat" at bounding box center [466, 336] width 152 height 25
type input "local: Thu-Sat ([DATE]-[DATE])"
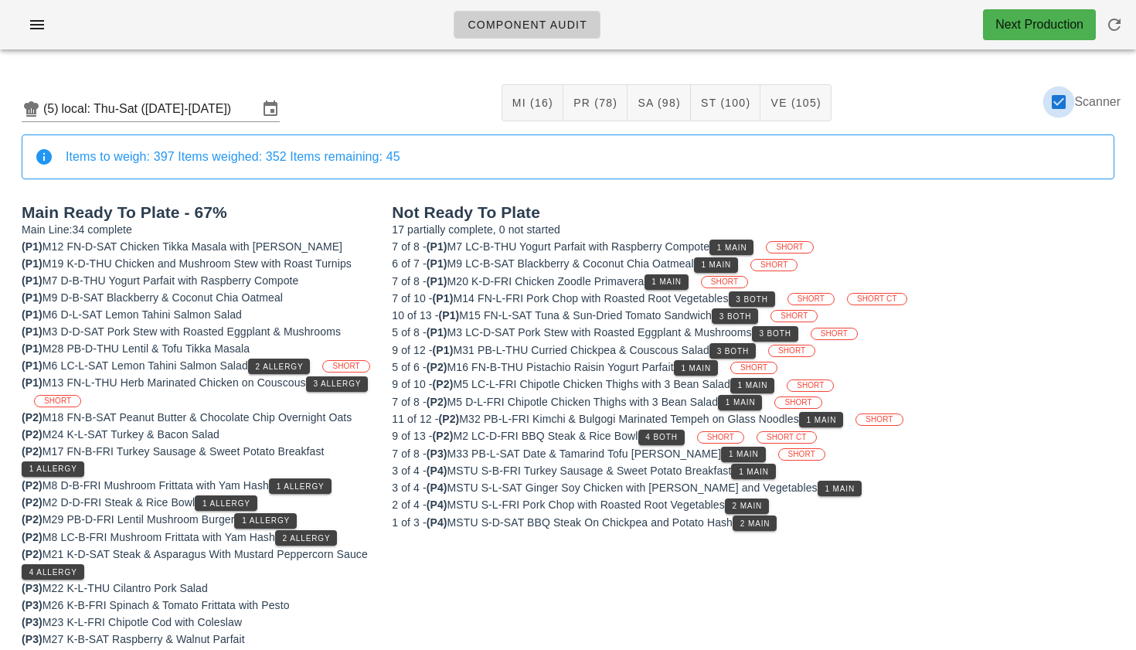
click at [1061, 99] on div at bounding box center [1058, 102] width 26 height 26
checkbox input "false"
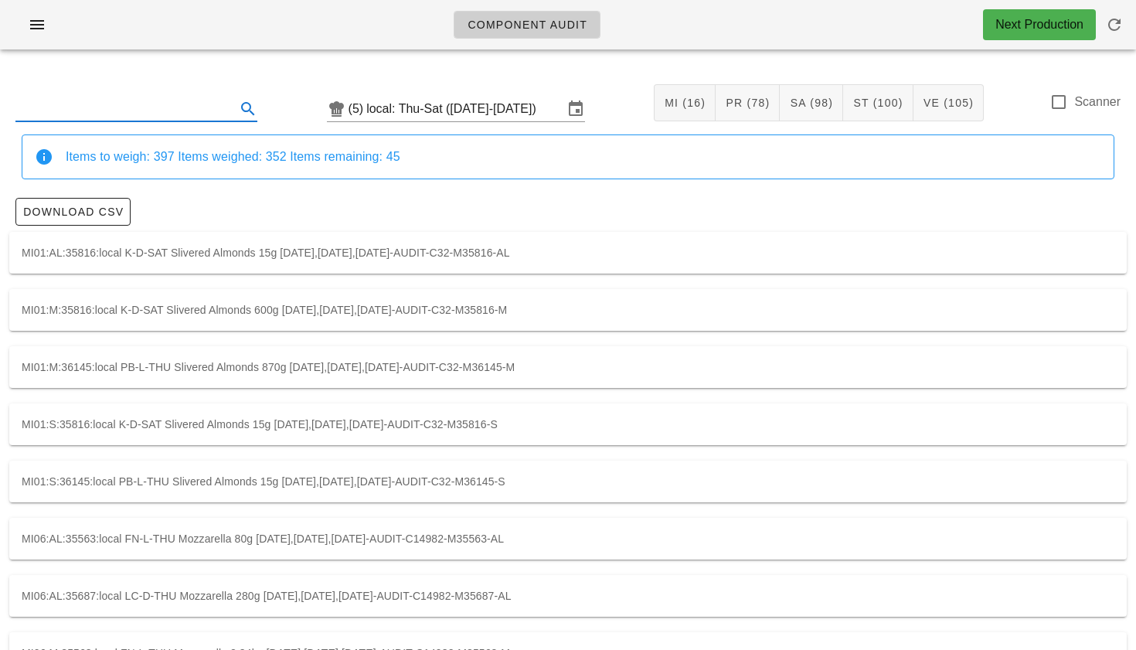
click at [131, 112] on input "text" at bounding box center [123, 109] width 217 height 25
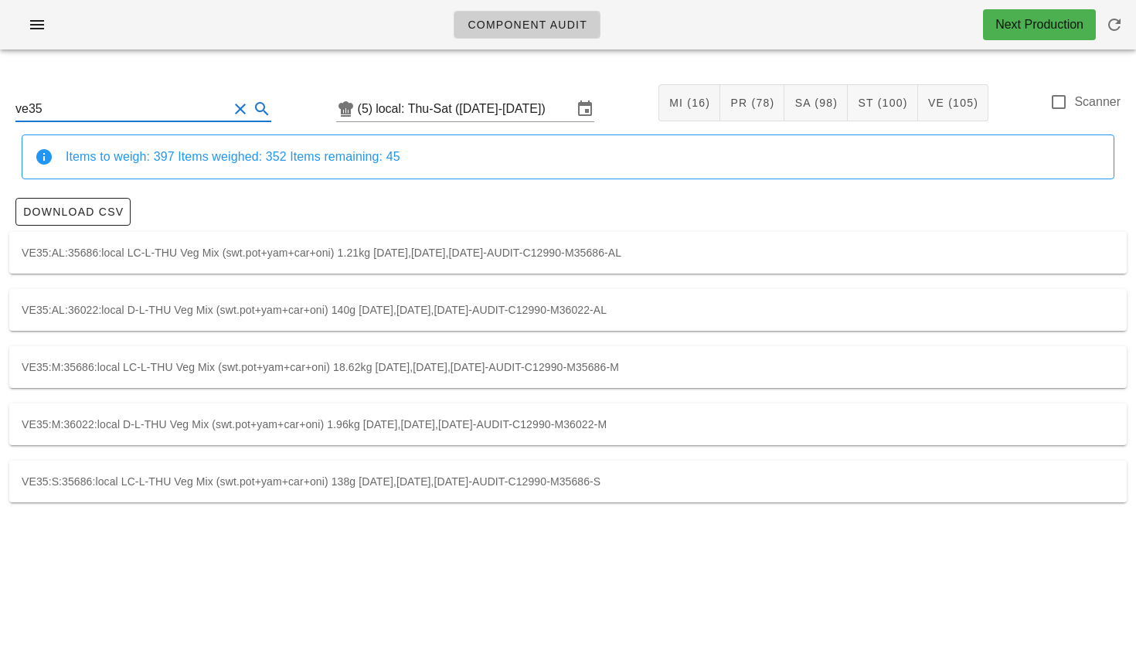
click at [144, 255] on div "VE35:AL:35686:local LC-L-THU Veg Mix (swt.pot+yam+car+oni) 1.21kg [DATE],[DATE]…" at bounding box center [567, 253] width 1117 height 42
click at [165, 311] on div "VE35:AL:36022:local D-L-THU Veg Mix (swt.pot+yam+car+oni) 140g [DATE],[DATE],[D…" at bounding box center [567, 310] width 1117 height 42
click at [137, 423] on div "VE35:M:36022:local D-L-THU Veg Mix (swt.pot+yam+car+oni) 1.96kg [DATE],[DATE],[…" at bounding box center [567, 424] width 1117 height 42
click at [171, 486] on div "VE35:S:35686:local LC-L-THU Veg Mix (swt.pot+yam+car+oni) 138g [DATE],[DATE],[D…" at bounding box center [567, 481] width 1117 height 42
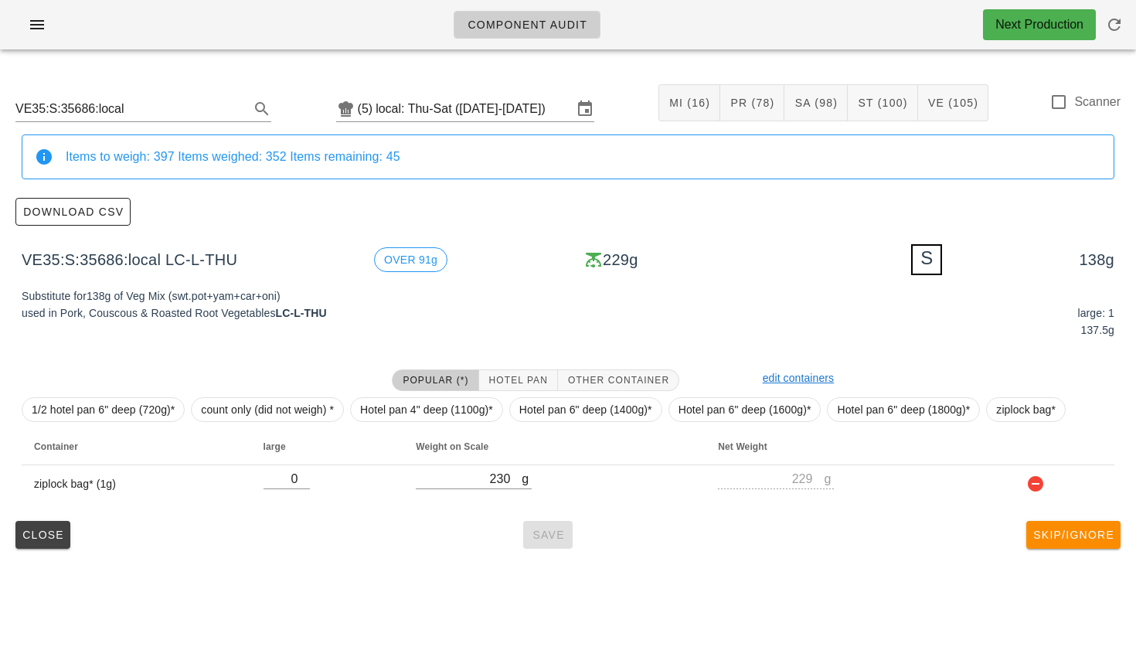
type input "ve35"
